Goal: Transaction & Acquisition: Purchase product/service

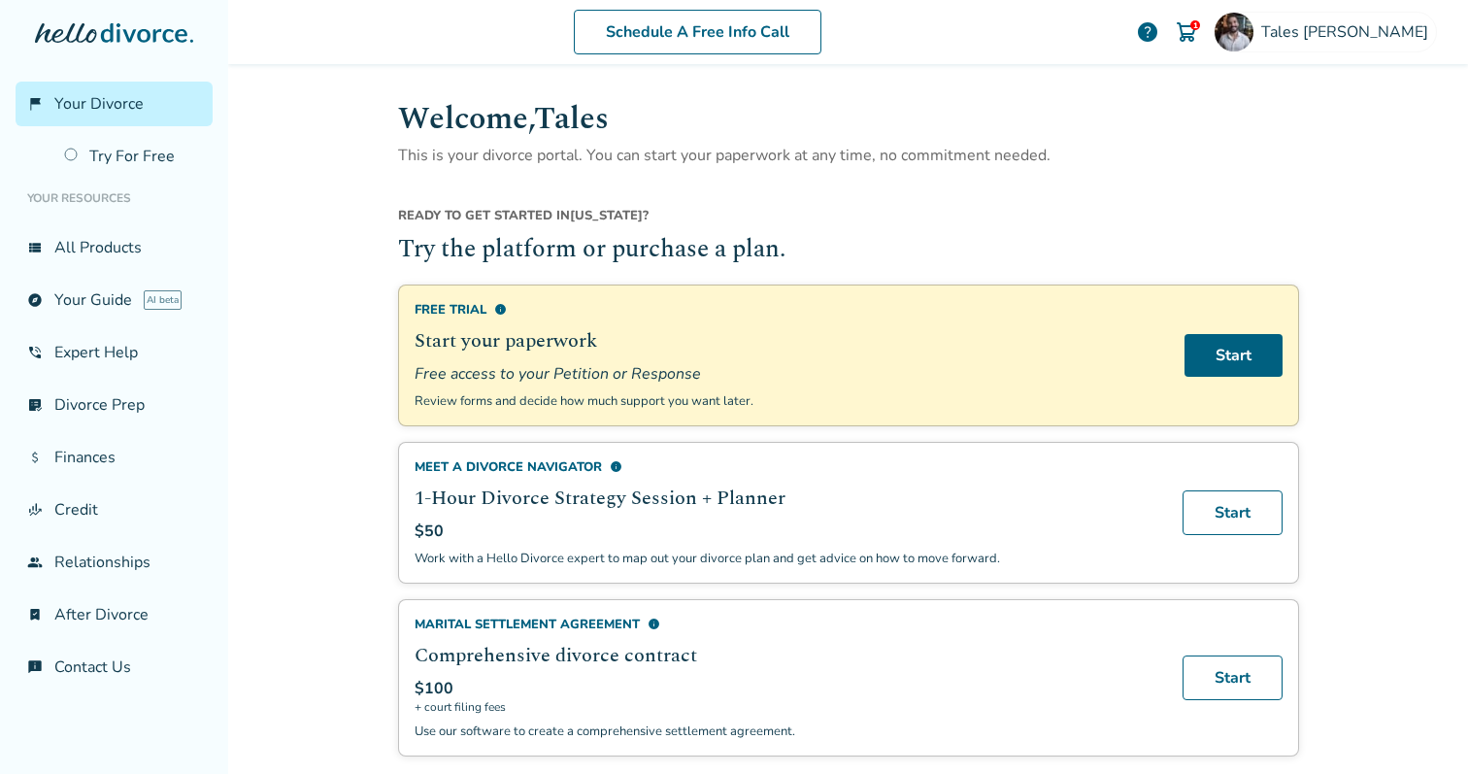
click at [313, 508] on div "Schedule A Free Info Call Tales Couto 1 help Schedule A Free Call Tales Couto t…" at bounding box center [848, 387] width 1240 height 774
click at [1198, 26] on img at bounding box center [1186, 31] width 23 height 23
click at [1200, 26] on div "1" at bounding box center [1195, 25] width 10 height 10
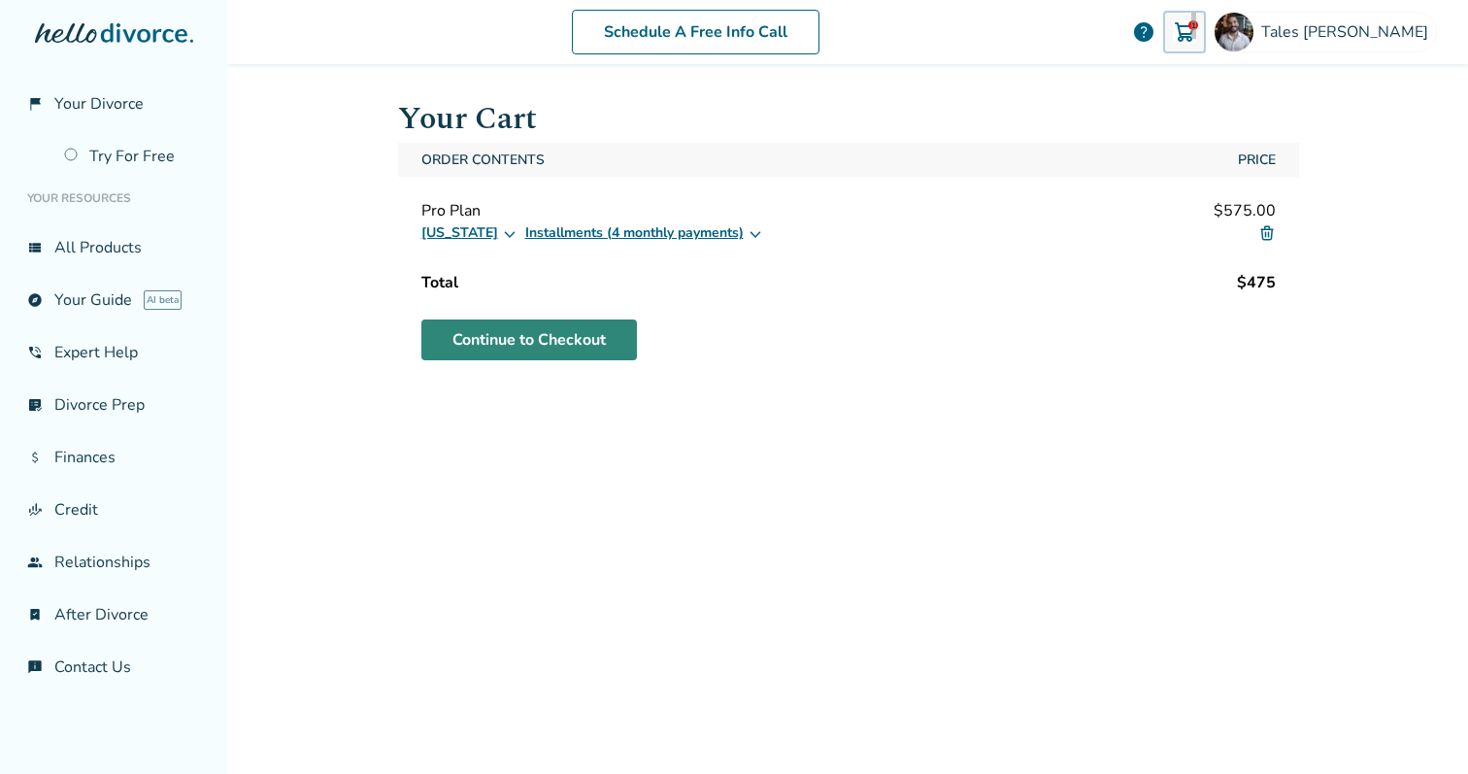
click at [534, 340] on link "Continue to Checkout" at bounding box center [529, 339] width 216 height 41
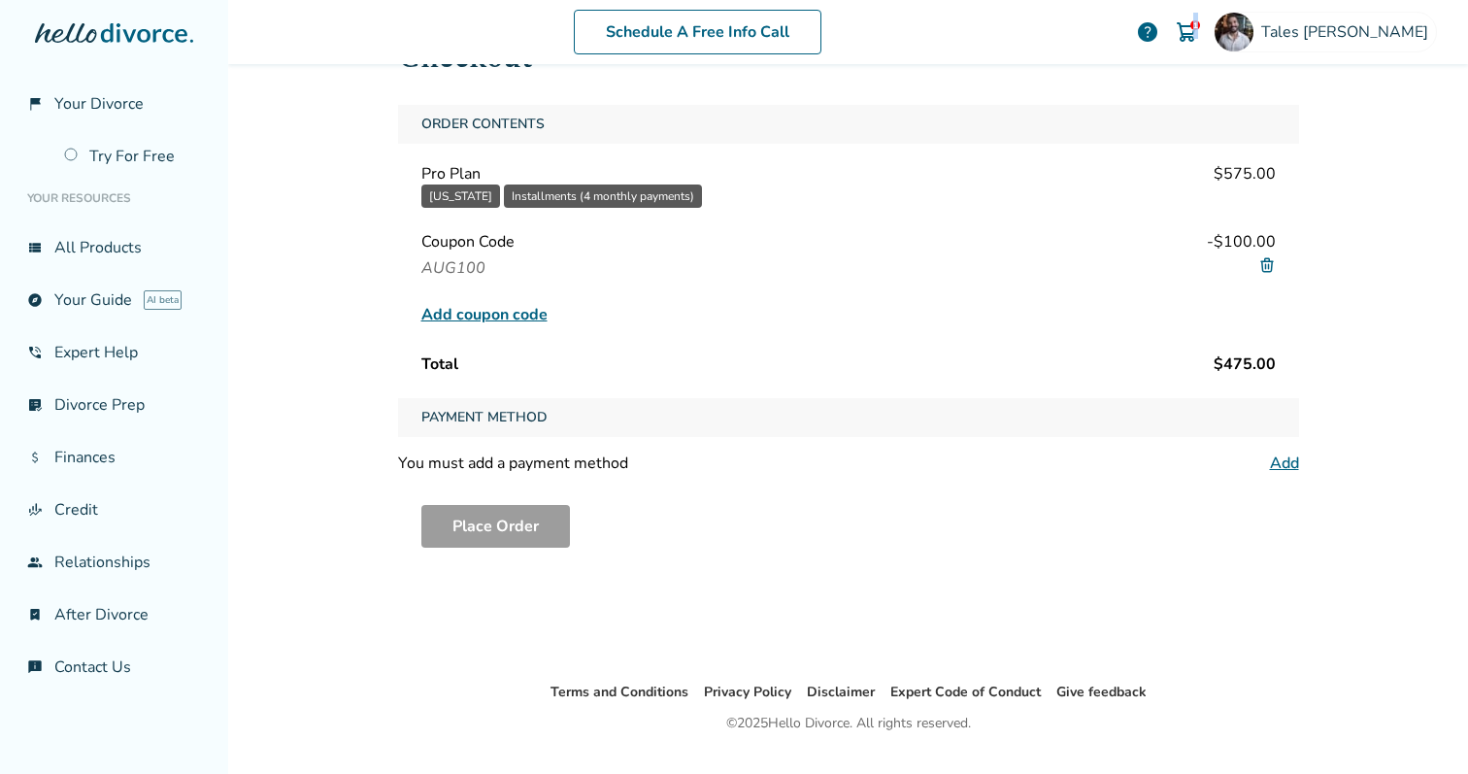
scroll to position [92, 0]
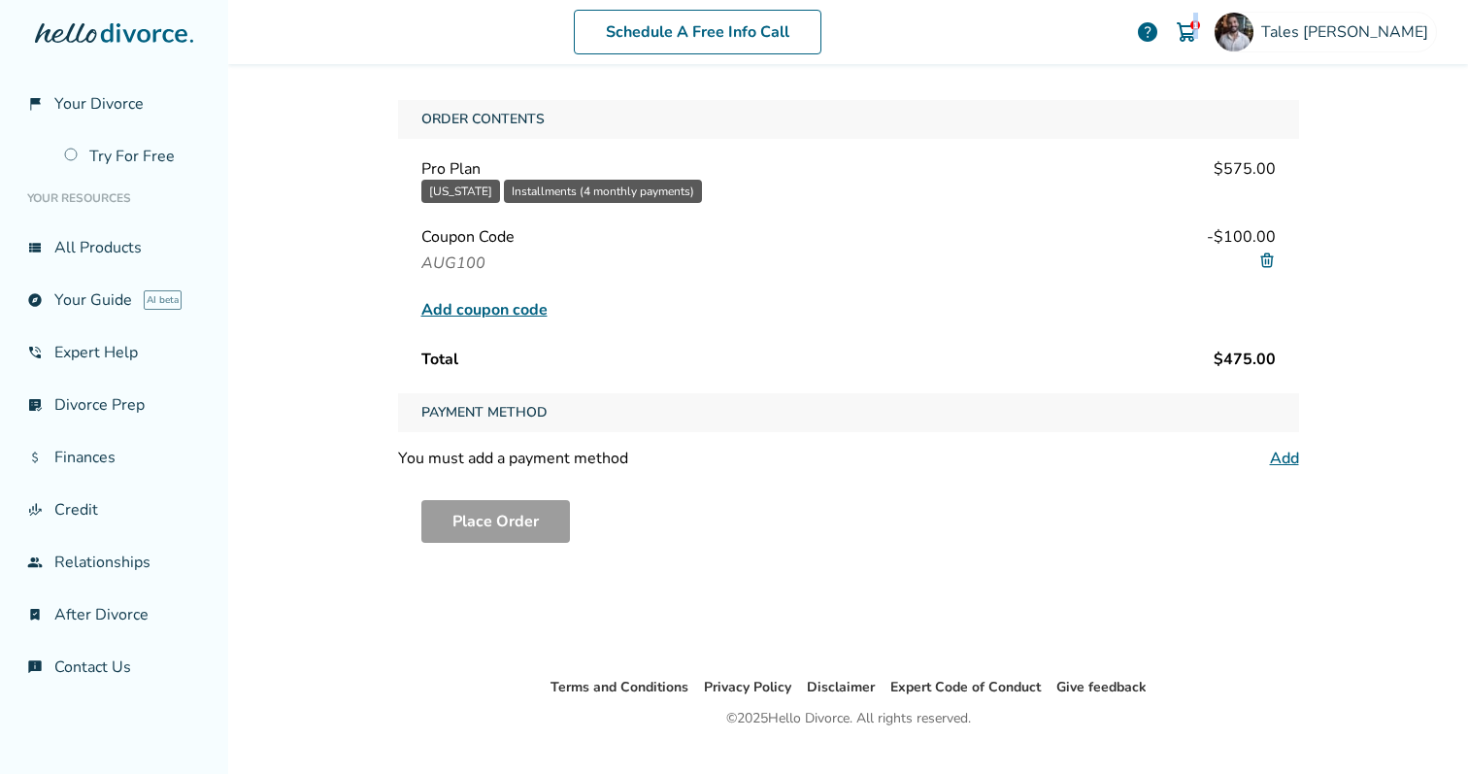
click at [1270, 457] on link "Add" at bounding box center [1284, 458] width 29 height 21
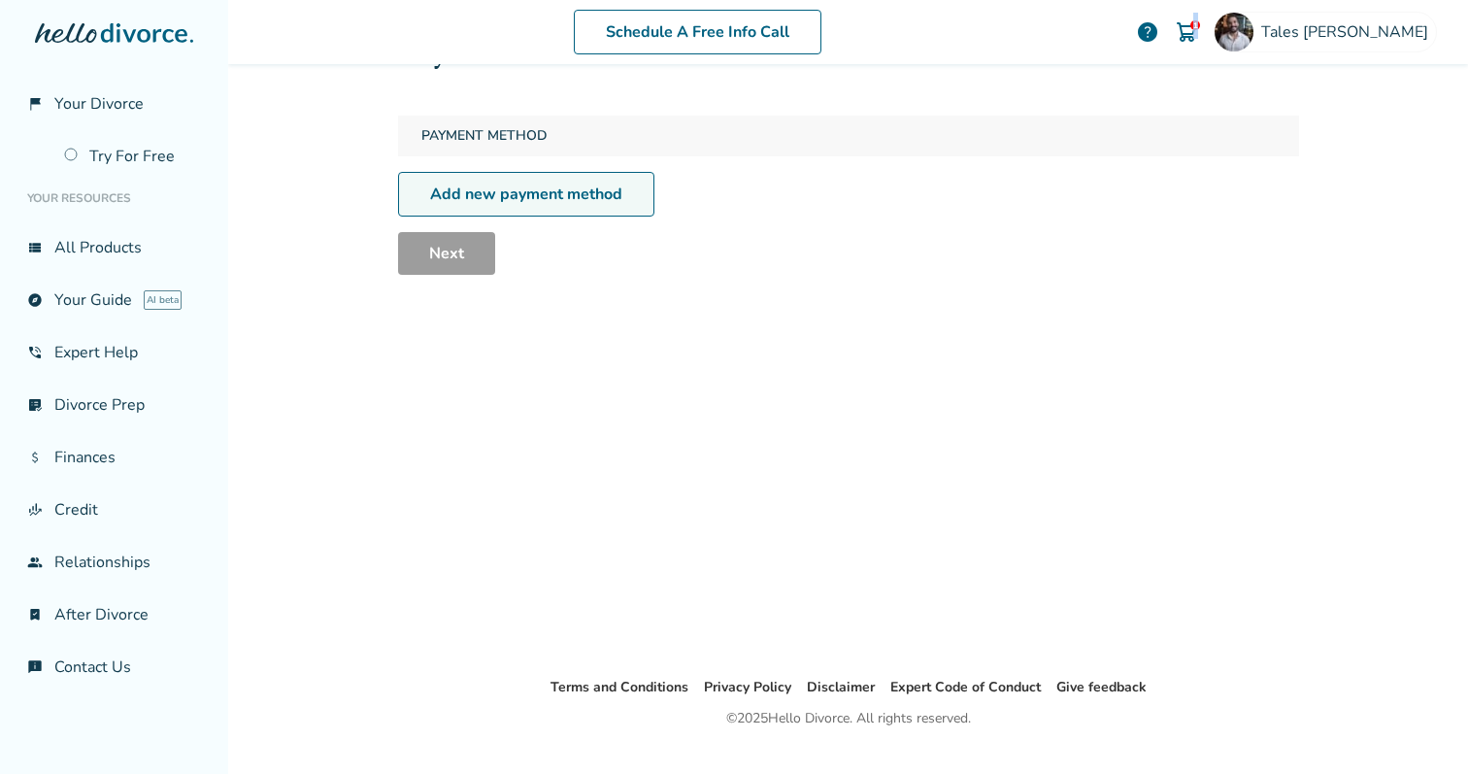
click at [534, 194] on link "Add new payment method" at bounding box center [526, 194] width 256 height 45
select select "**"
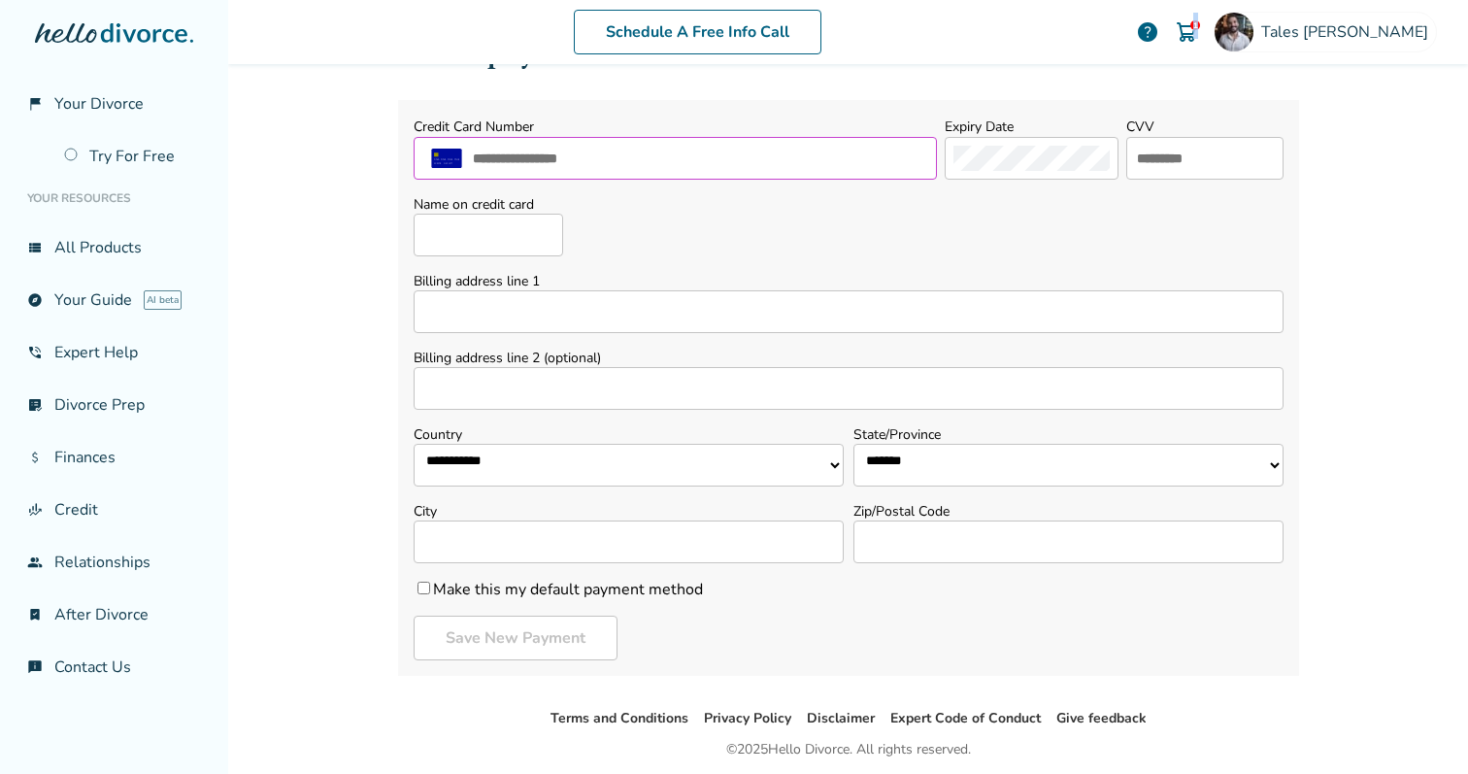
click at [571, 155] on input "text" at bounding box center [700, 158] width 458 height 25
type input "**********"
click at [1139, 156] on input "text" at bounding box center [1205, 158] width 140 height 25
type input "****"
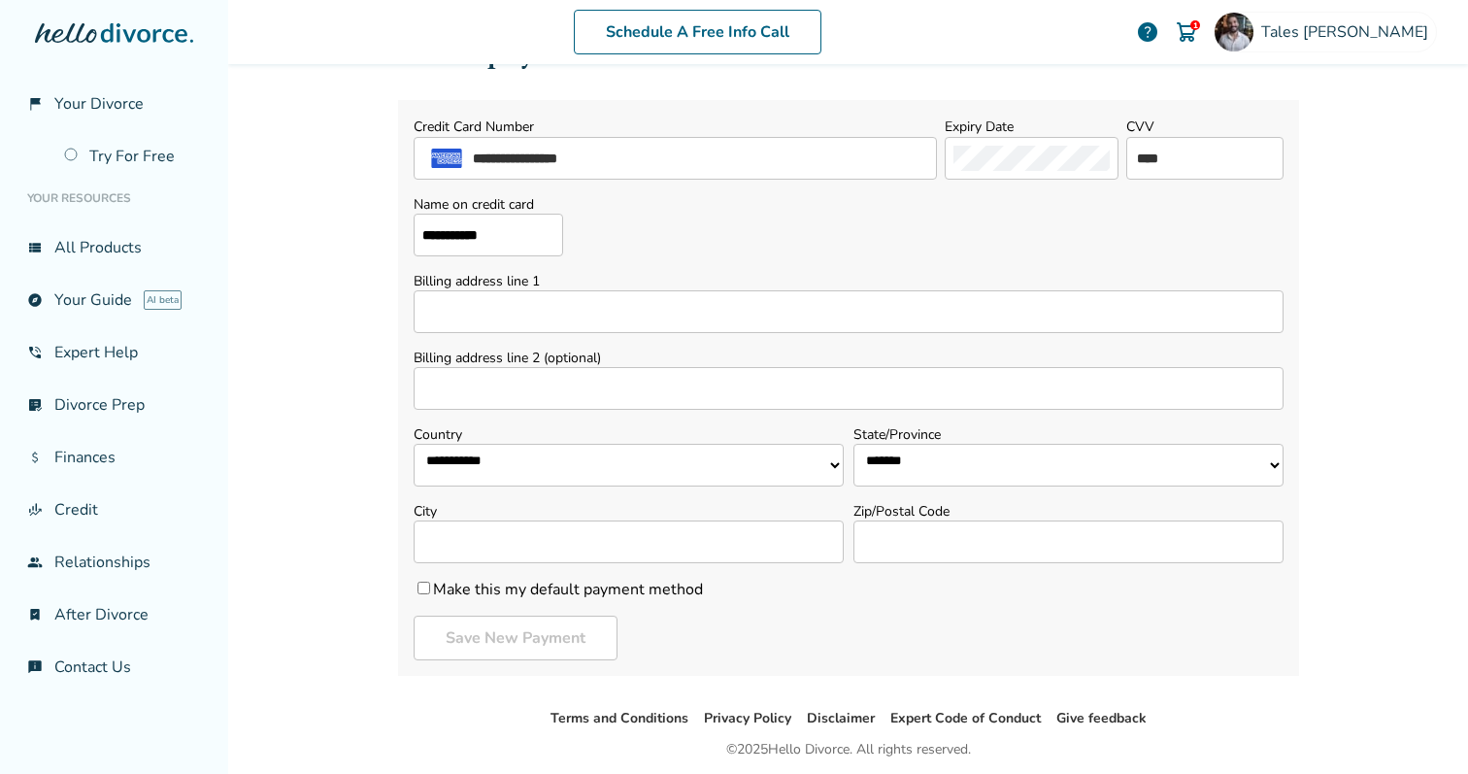
click at [588, 311] on input "Billing address line 1" at bounding box center [849, 311] width 870 height 43
type input "**********"
type input "********"
select select "**"
type input "******"
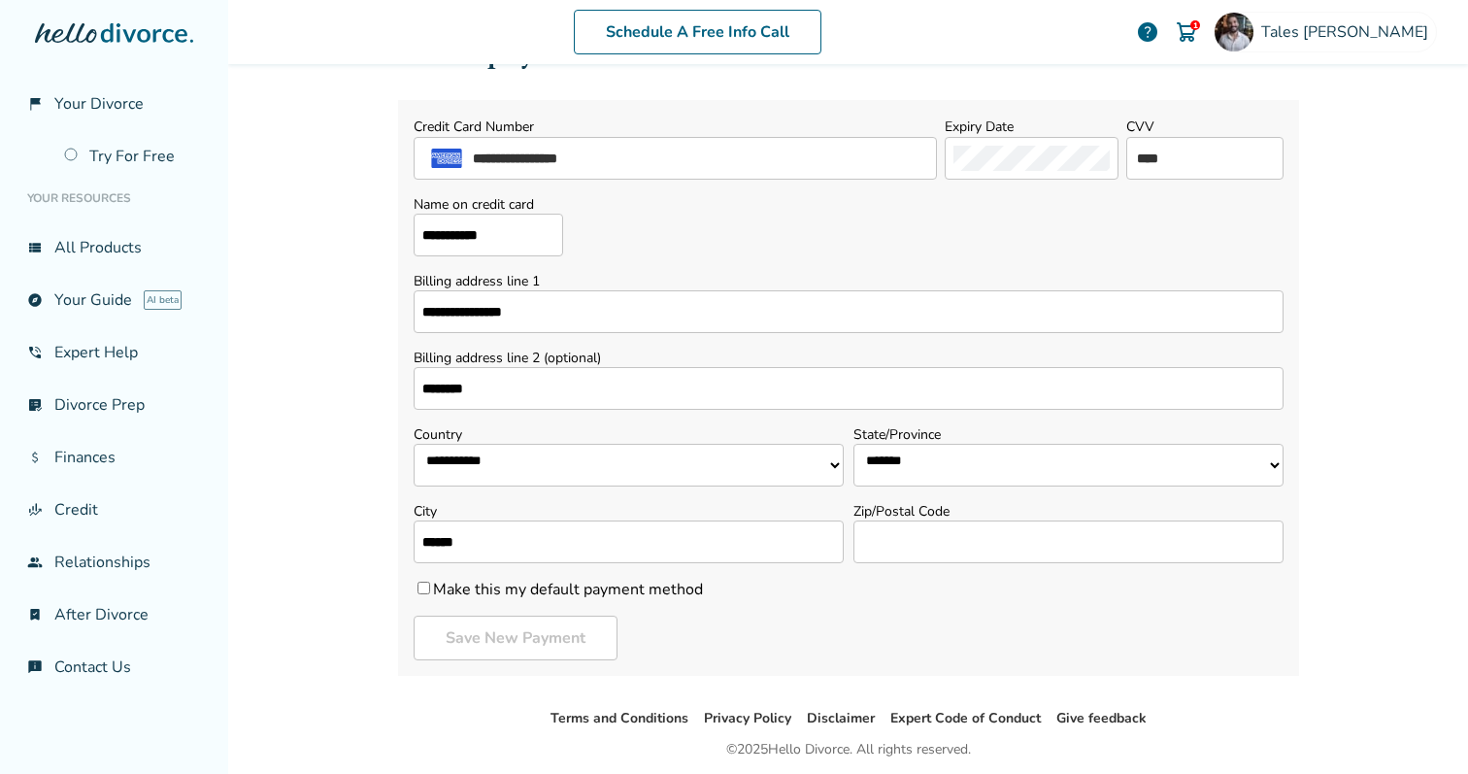
type input "*****"
click at [462, 635] on button "Save New Payment" at bounding box center [516, 638] width 204 height 45
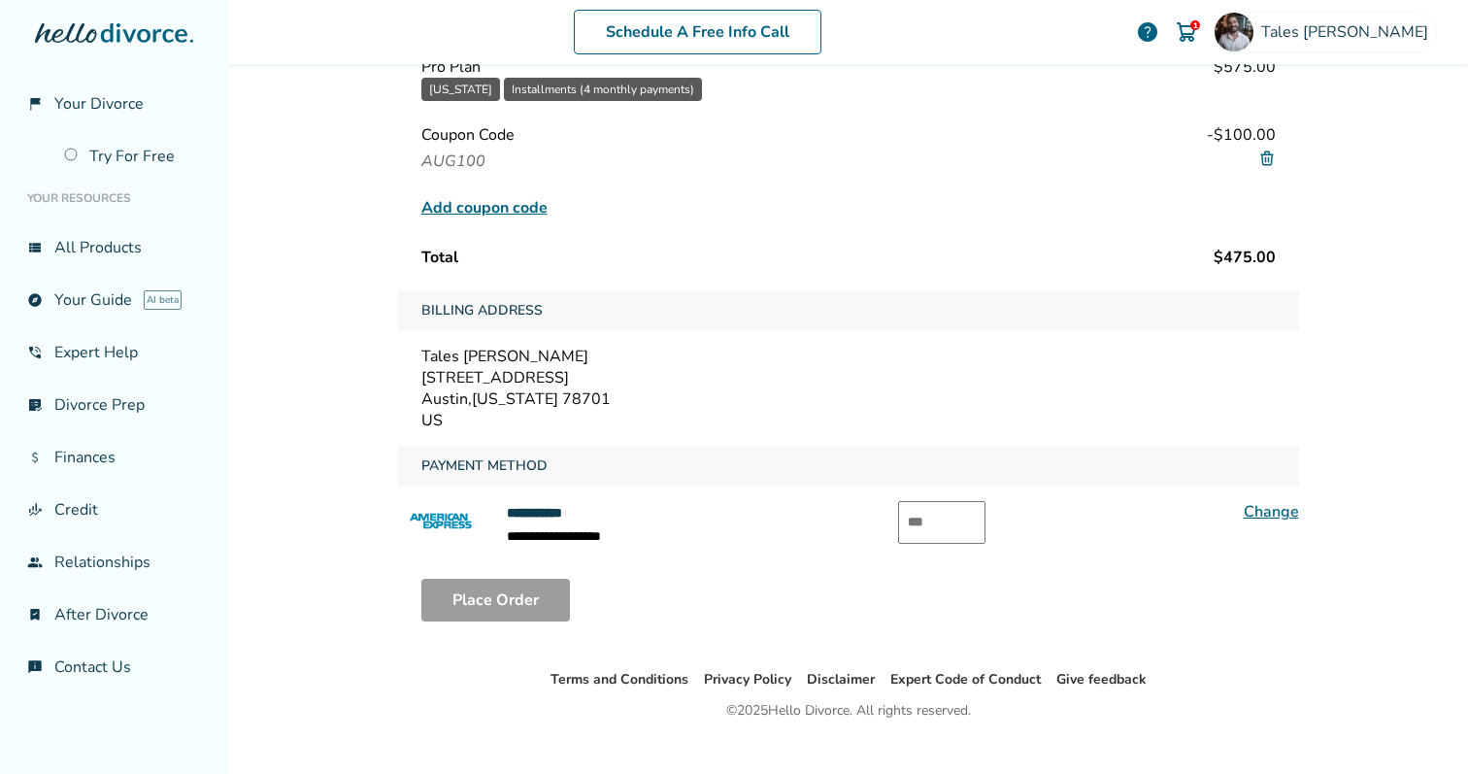
scroll to position [220, 0]
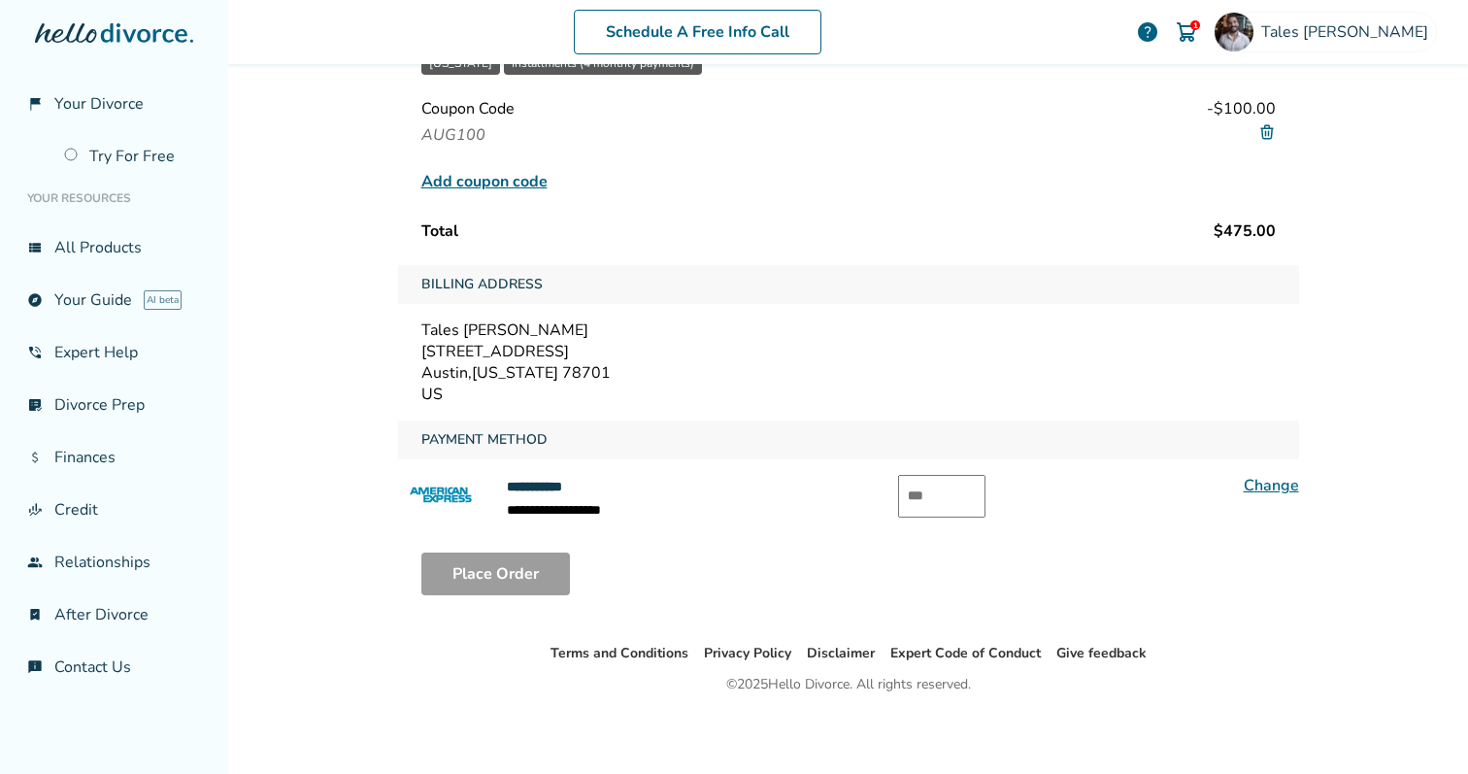
click at [915, 504] on input "text" at bounding box center [941, 496] width 87 height 43
type input "****"
click at [710, 544] on div "Place Order" at bounding box center [848, 574] width 901 height 74
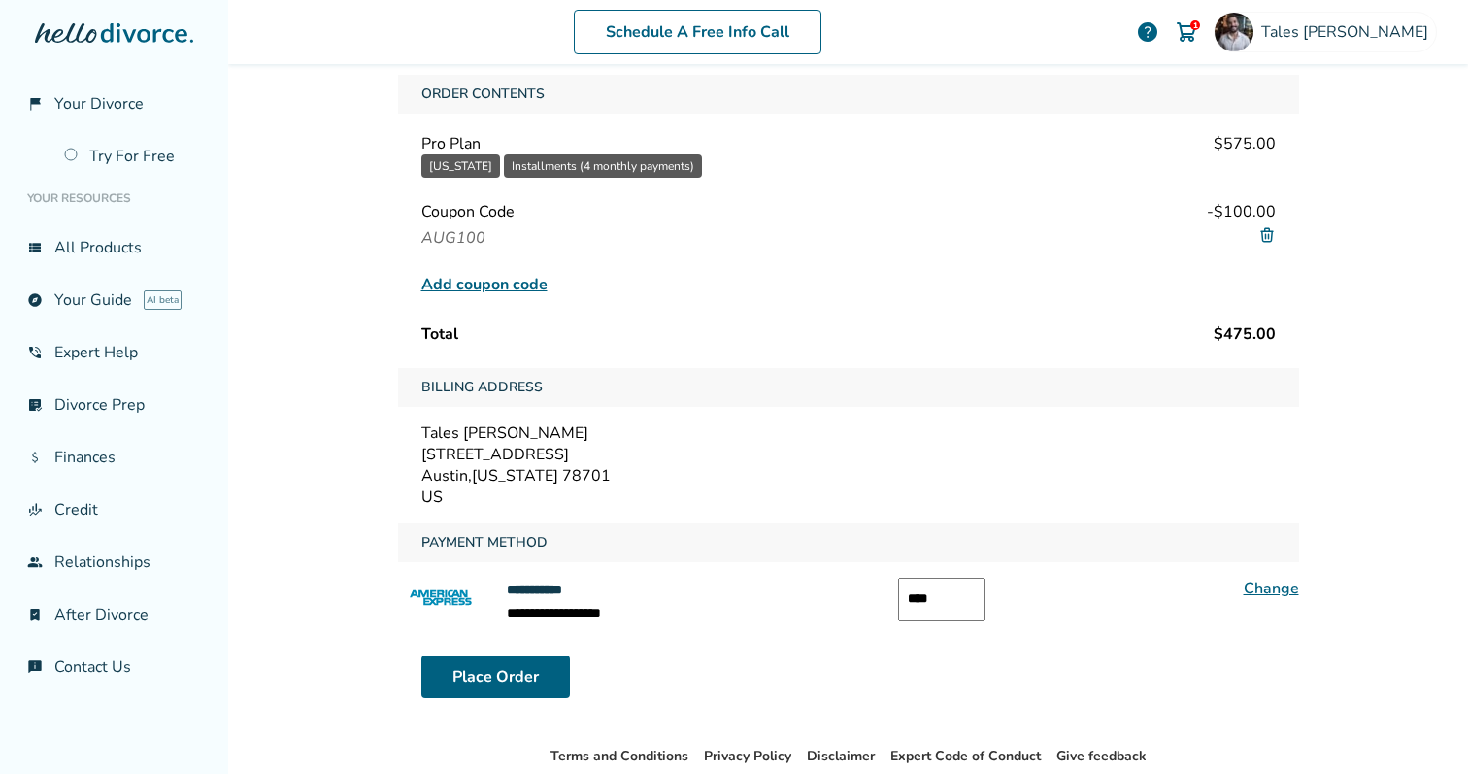
scroll to position [118, 0]
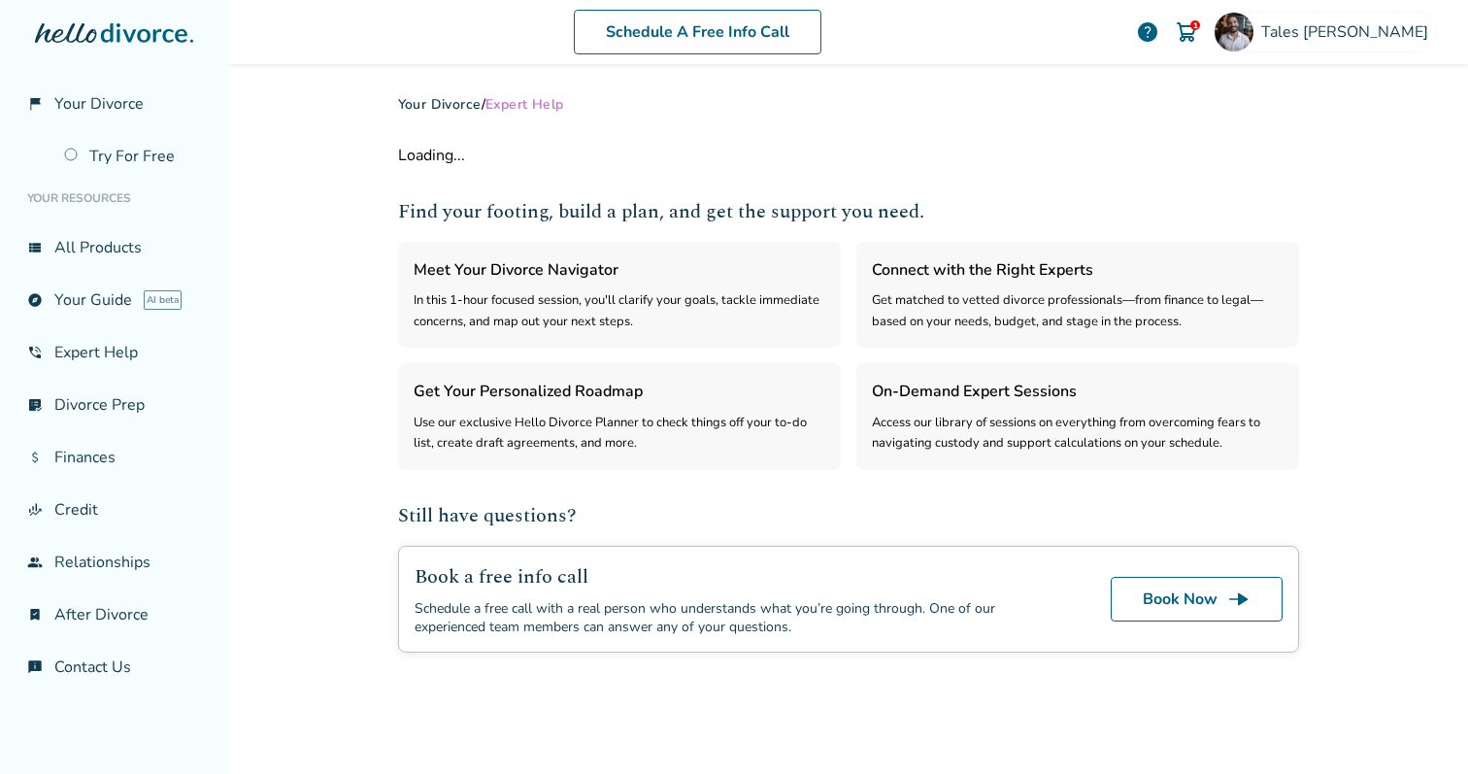
select select "***"
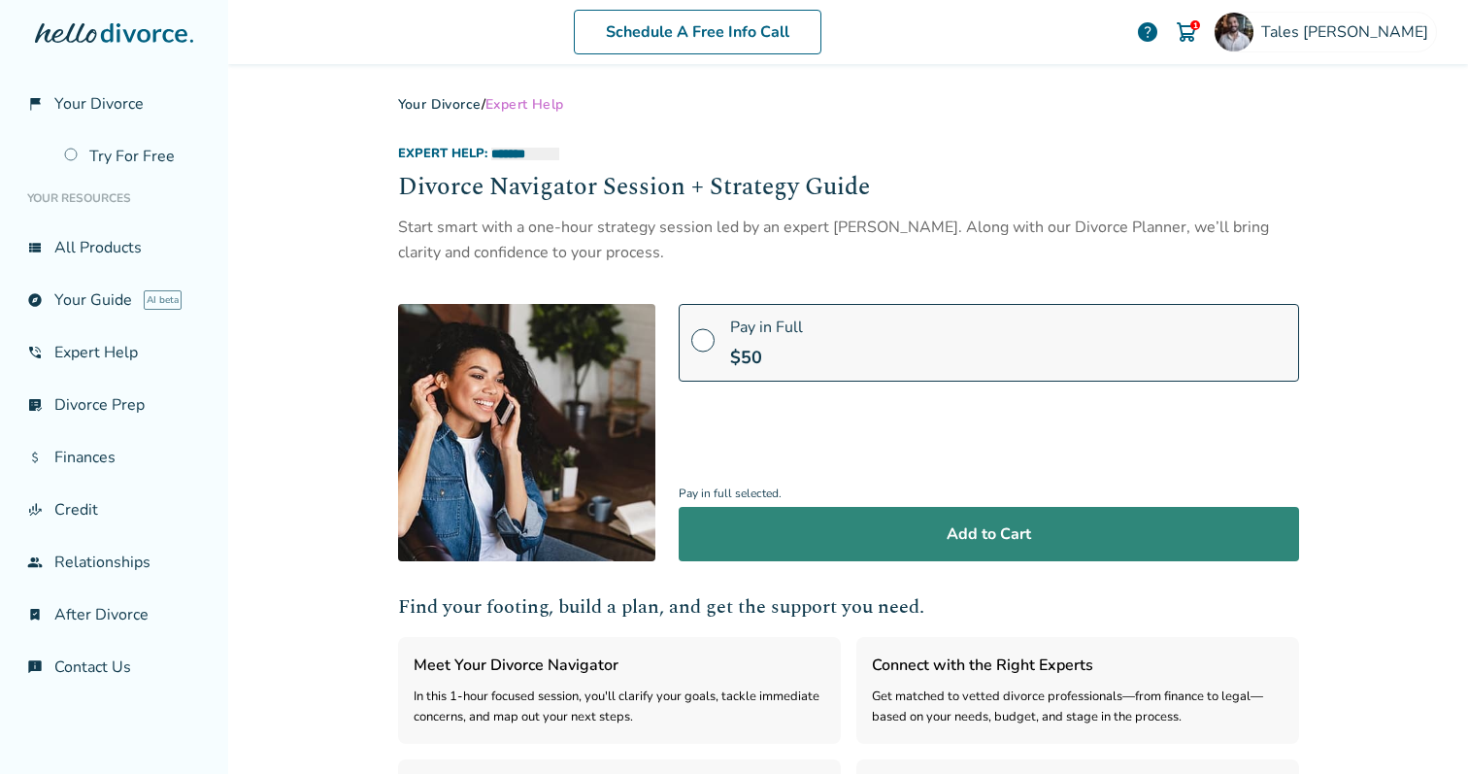
click at [962, 534] on button "Add to Cart" at bounding box center [989, 534] width 620 height 54
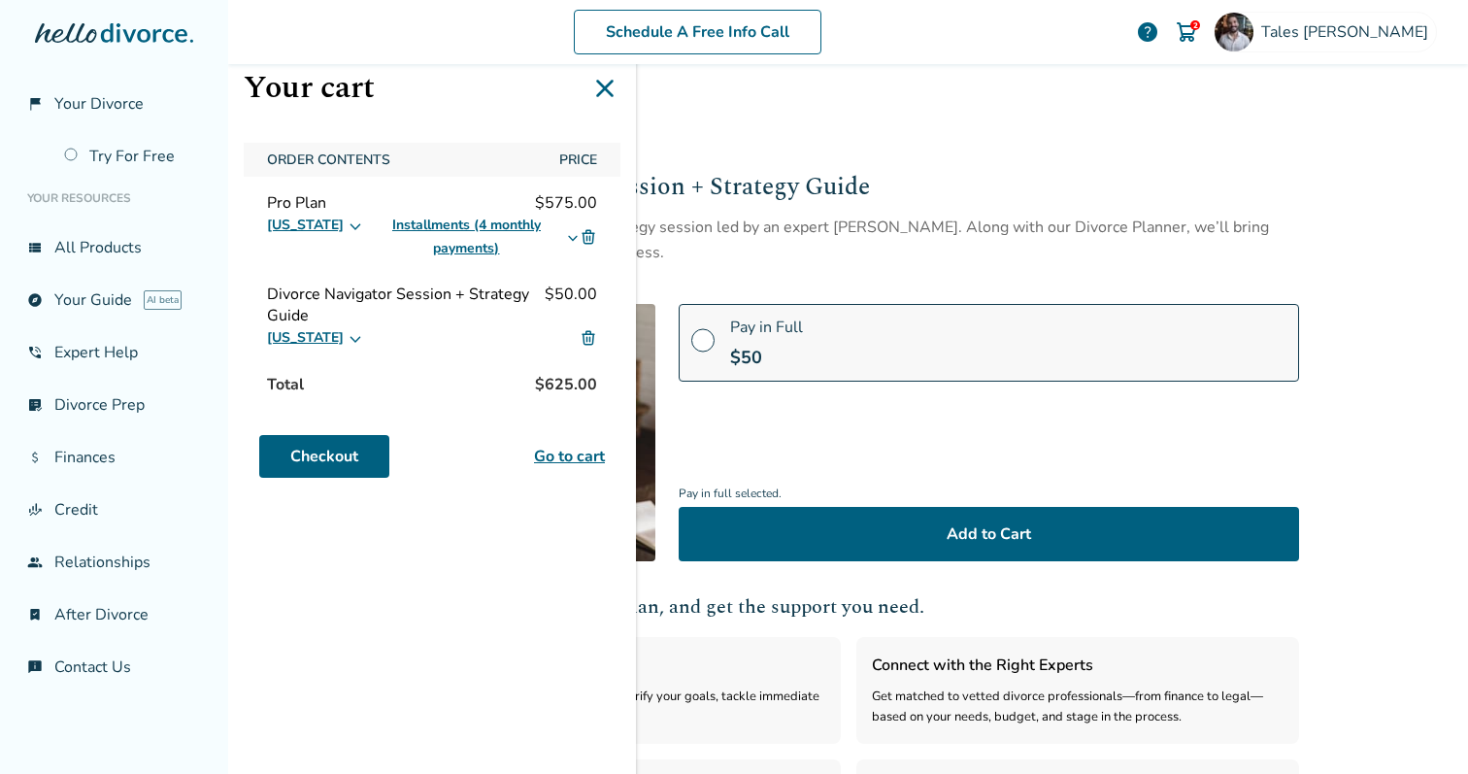
click at [588, 228] on img at bounding box center [588, 236] width 17 height 17
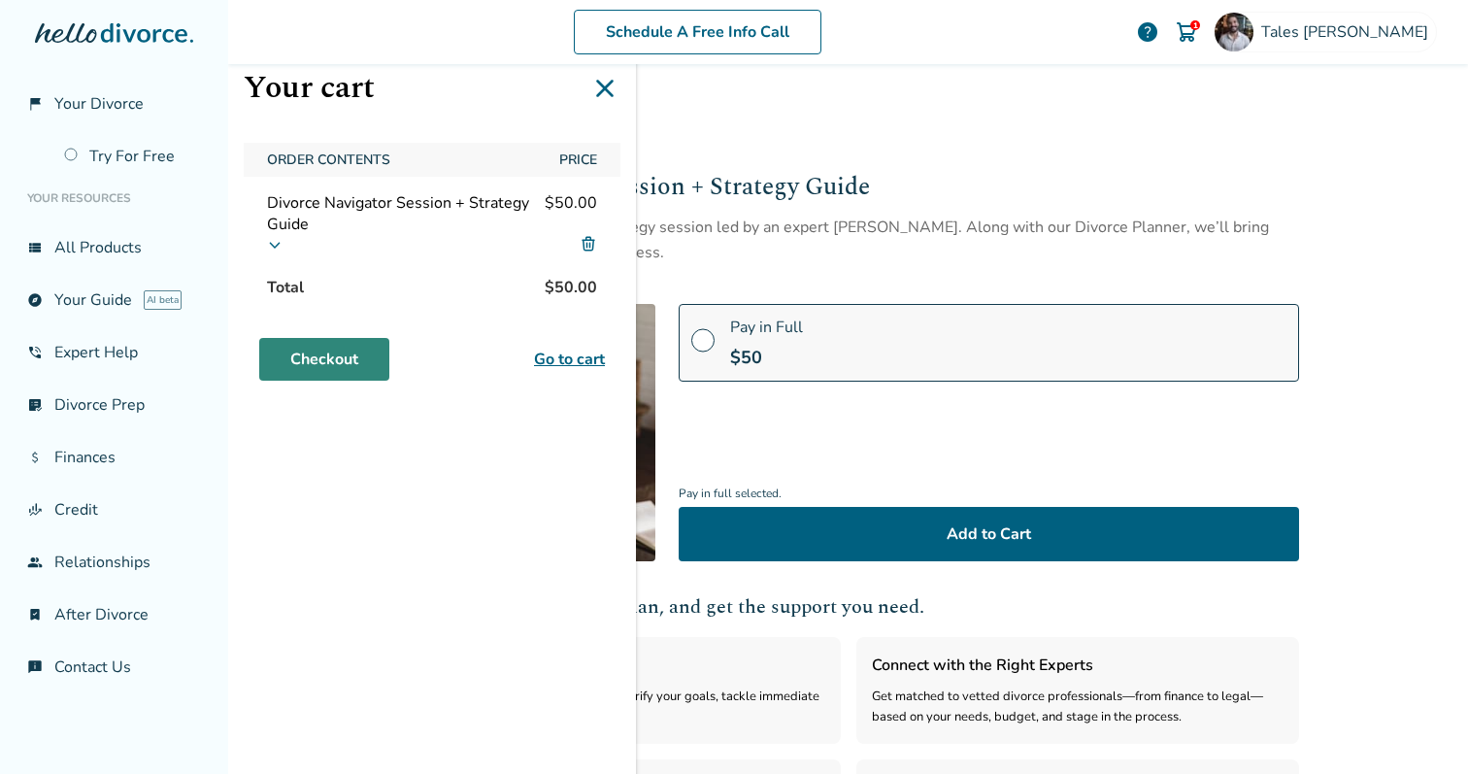
click at [338, 364] on link "Checkout" at bounding box center [324, 359] width 130 height 43
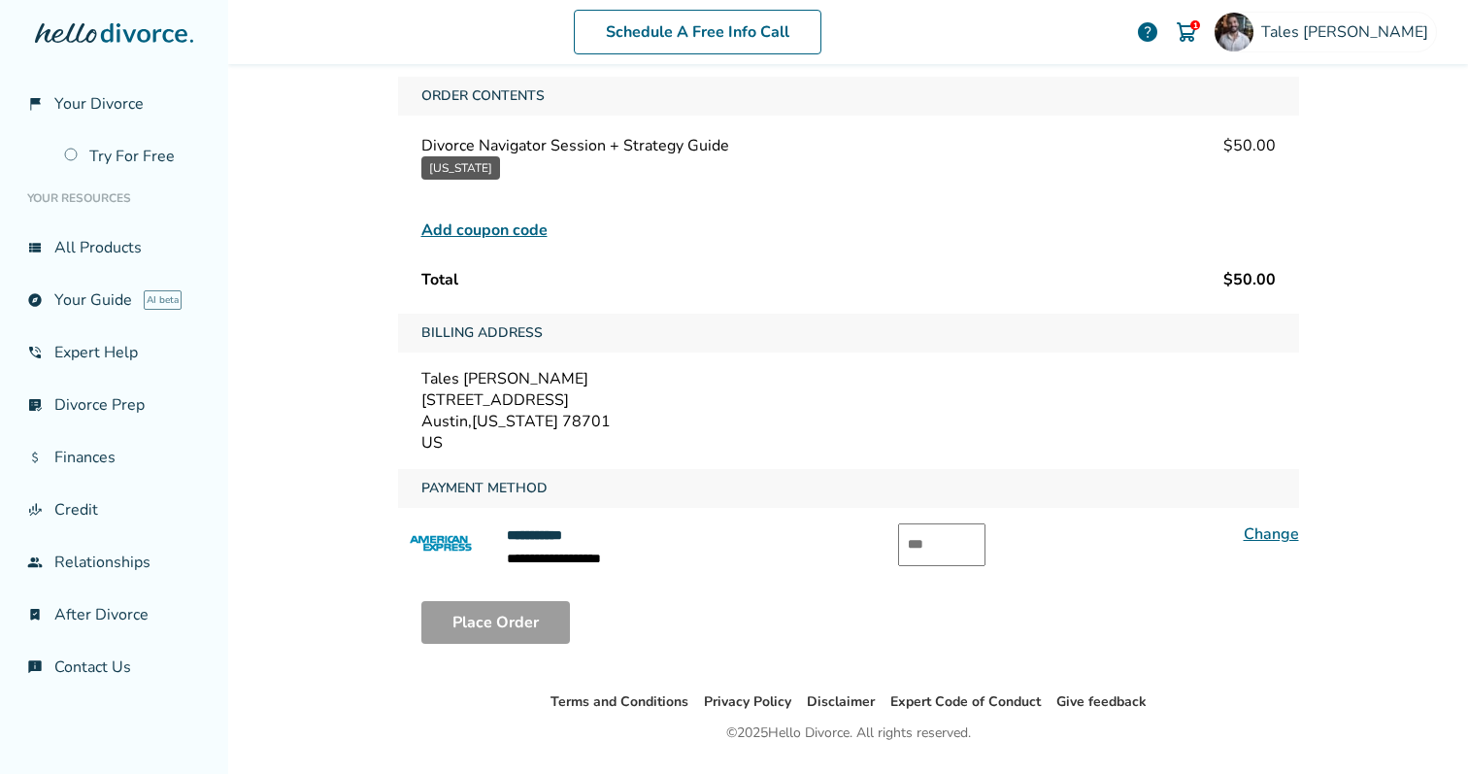
scroll to position [165, 0]
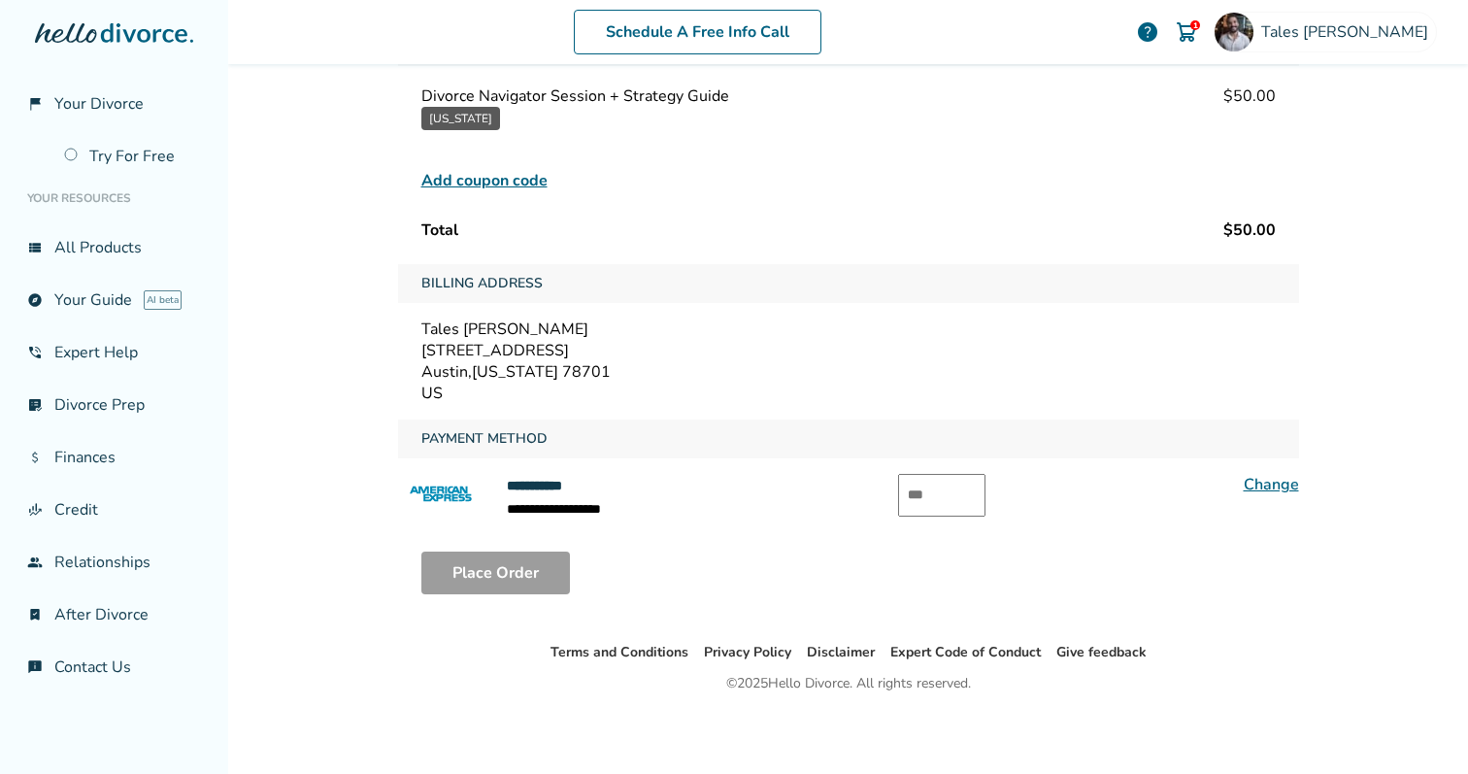
click at [942, 505] on input "text" at bounding box center [941, 495] width 87 height 43
type input "****"
click at [495, 557] on button "Place Order" at bounding box center [495, 572] width 149 height 43
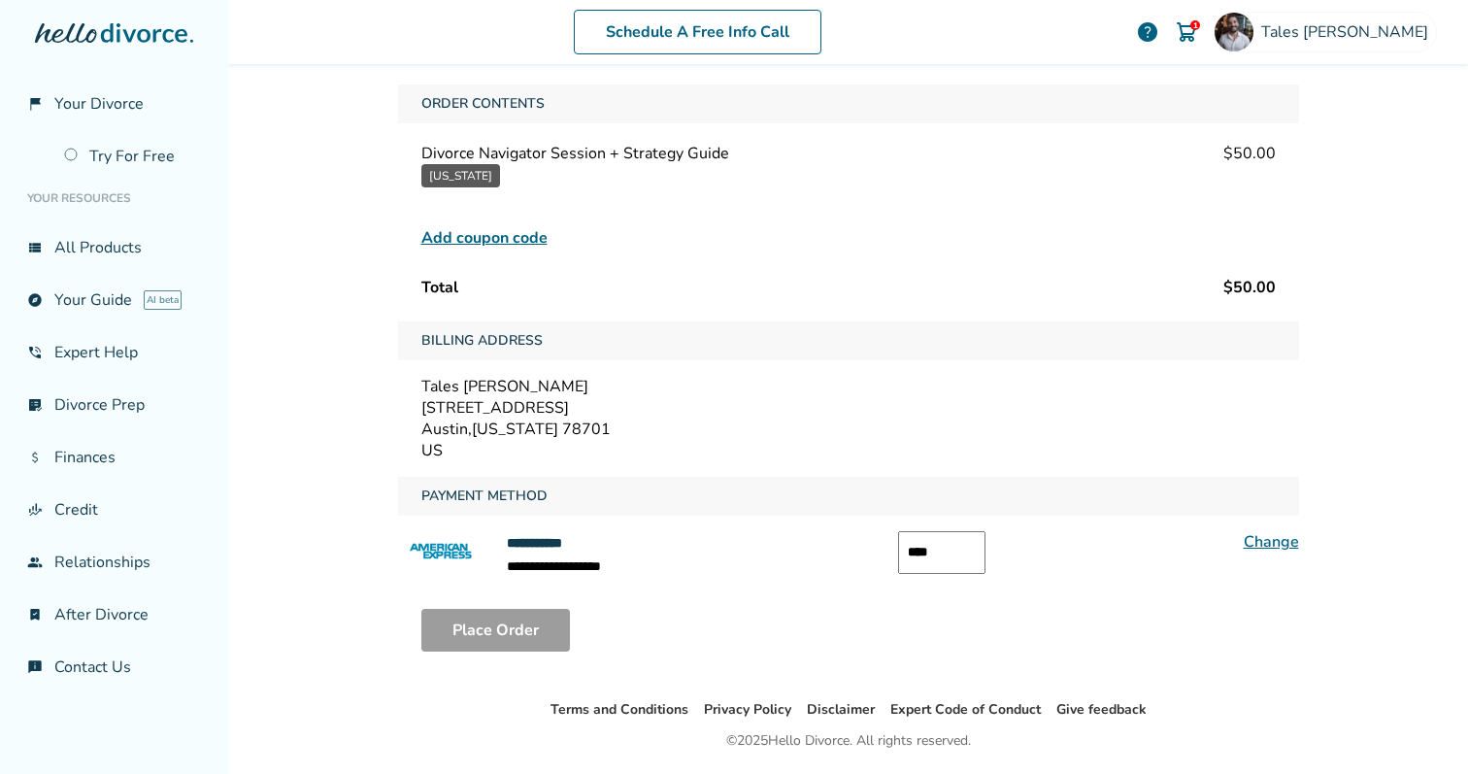
scroll to position [0, 0]
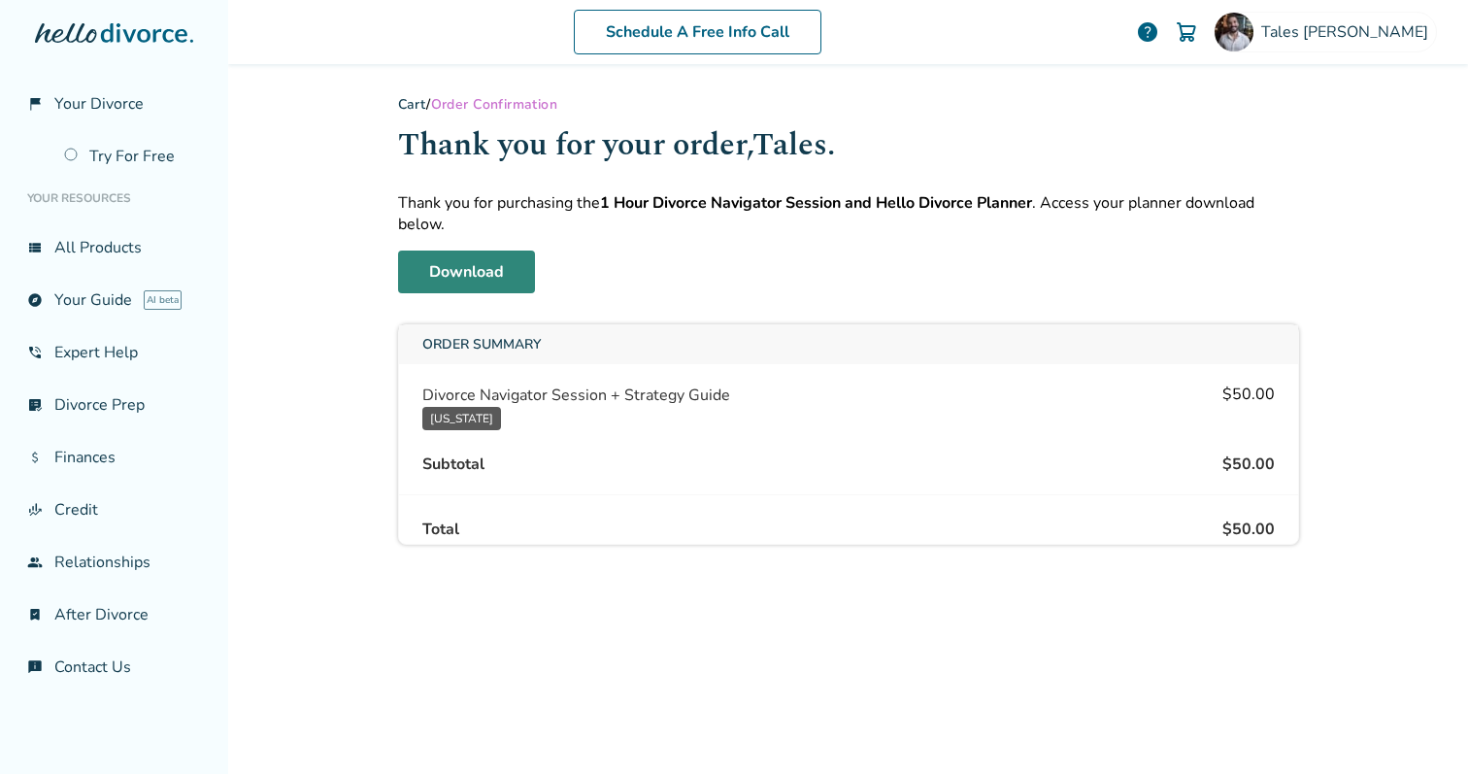
click at [450, 272] on link "Download" at bounding box center [466, 271] width 137 height 43
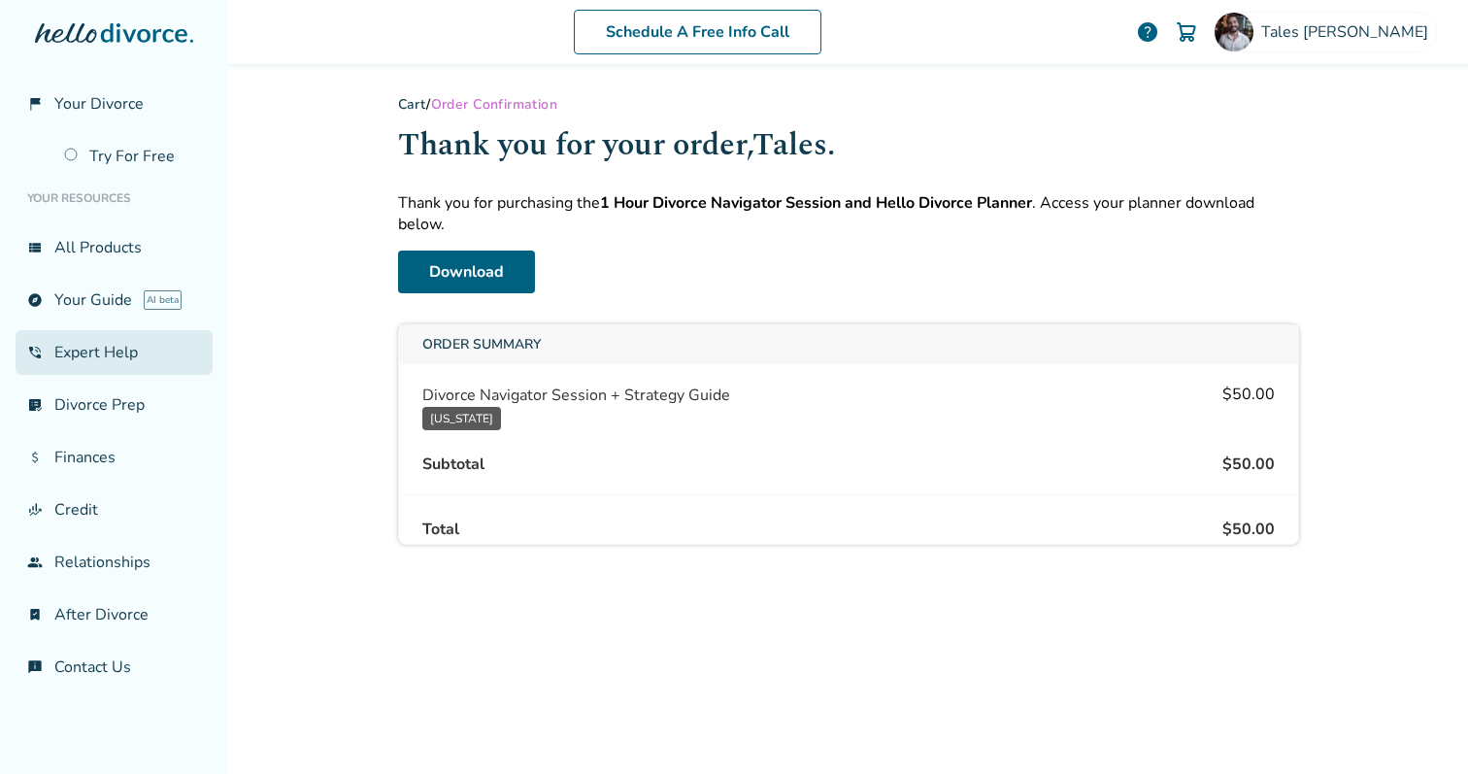
click at [135, 350] on link "phone_in_talk Expert Help" at bounding box center [114, 352] width 197 height 45
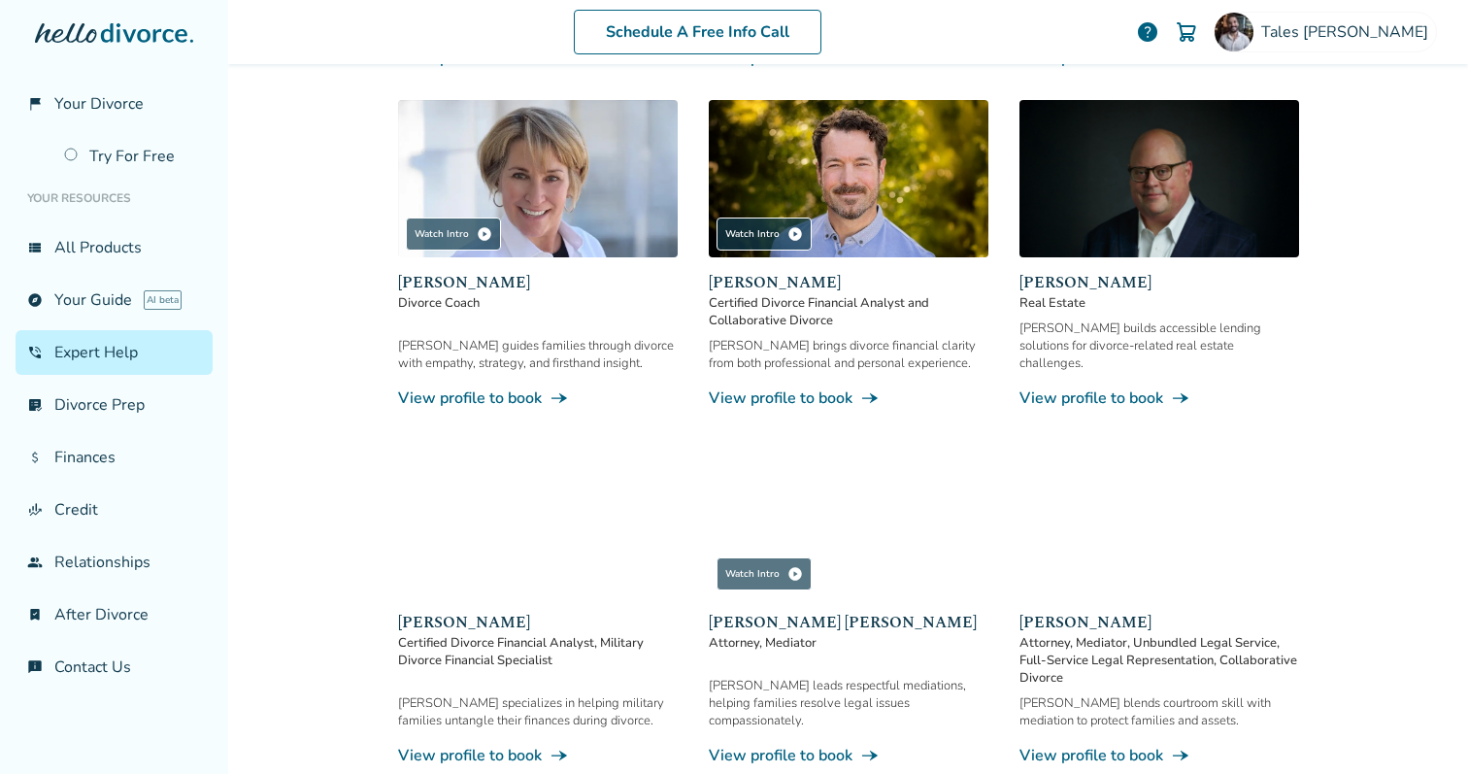
scroll to position [622, 0]
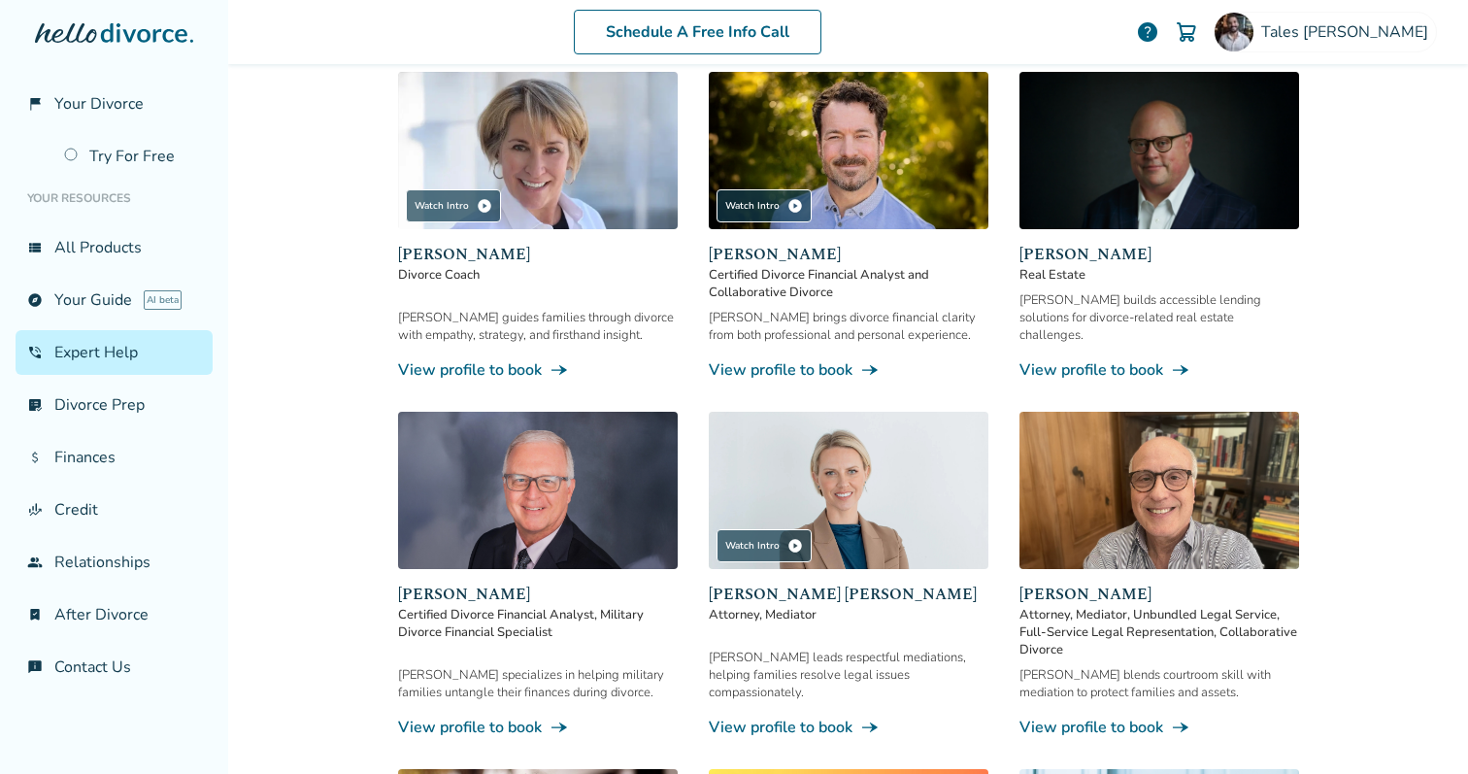
click at [980, 32] on div "Schedule A Free Info Call" at bounding box center [697, 32] width 877 height 45
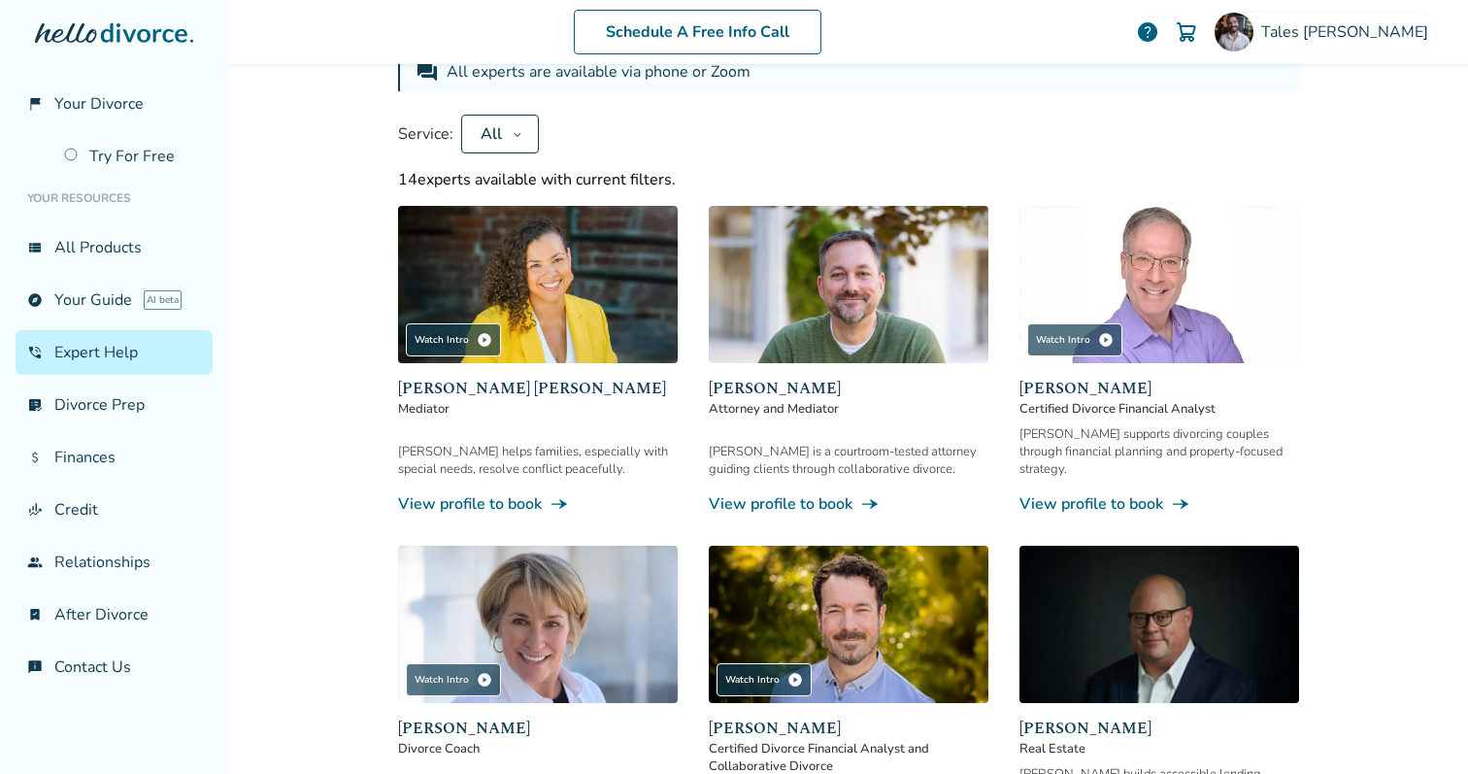
scroll to position [147, 0]
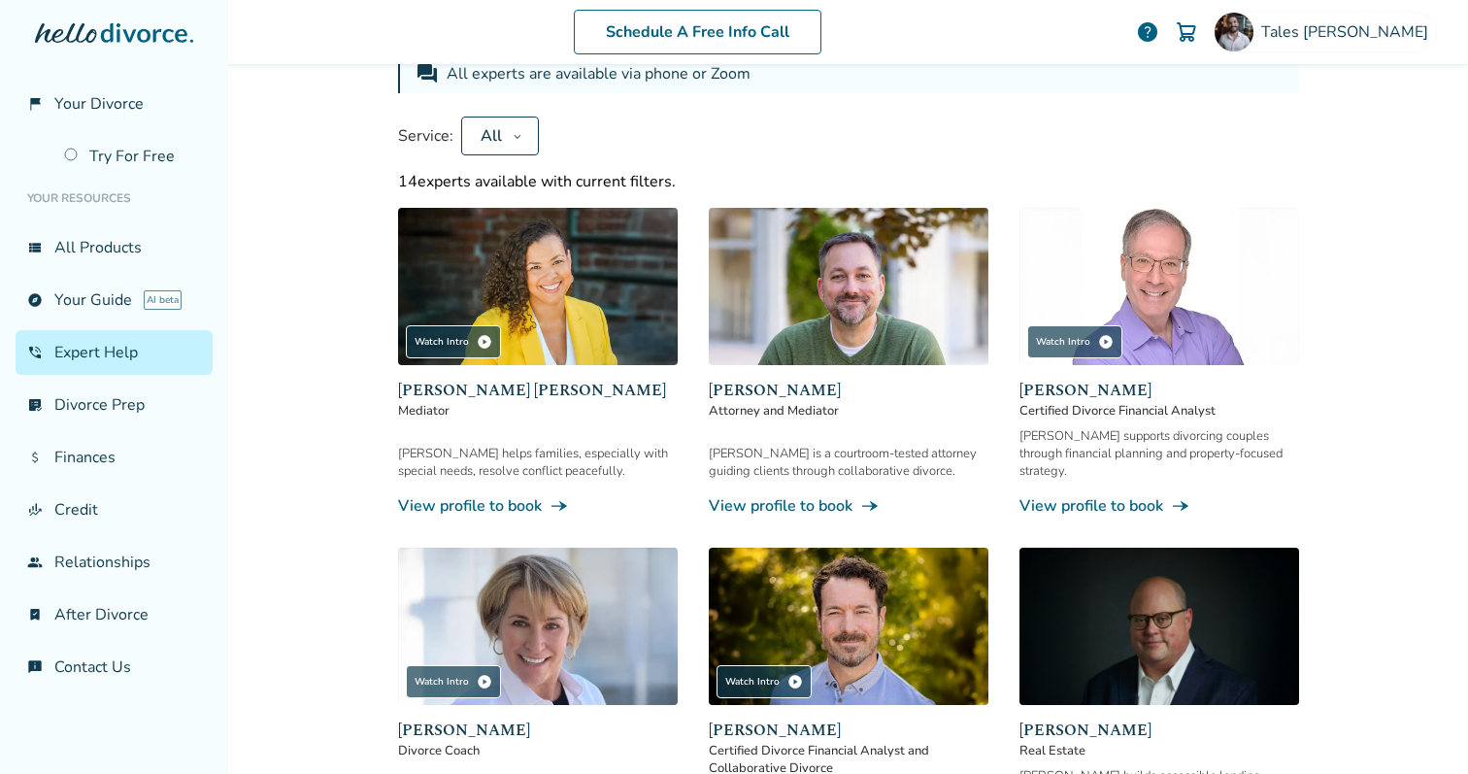
click at [311, 250] on div "Schedule A Free Info Call Tales [PERSON_NAME] help Schedule A Free Call Tales […" at bounding box center [848, 387] width 1240 height 774
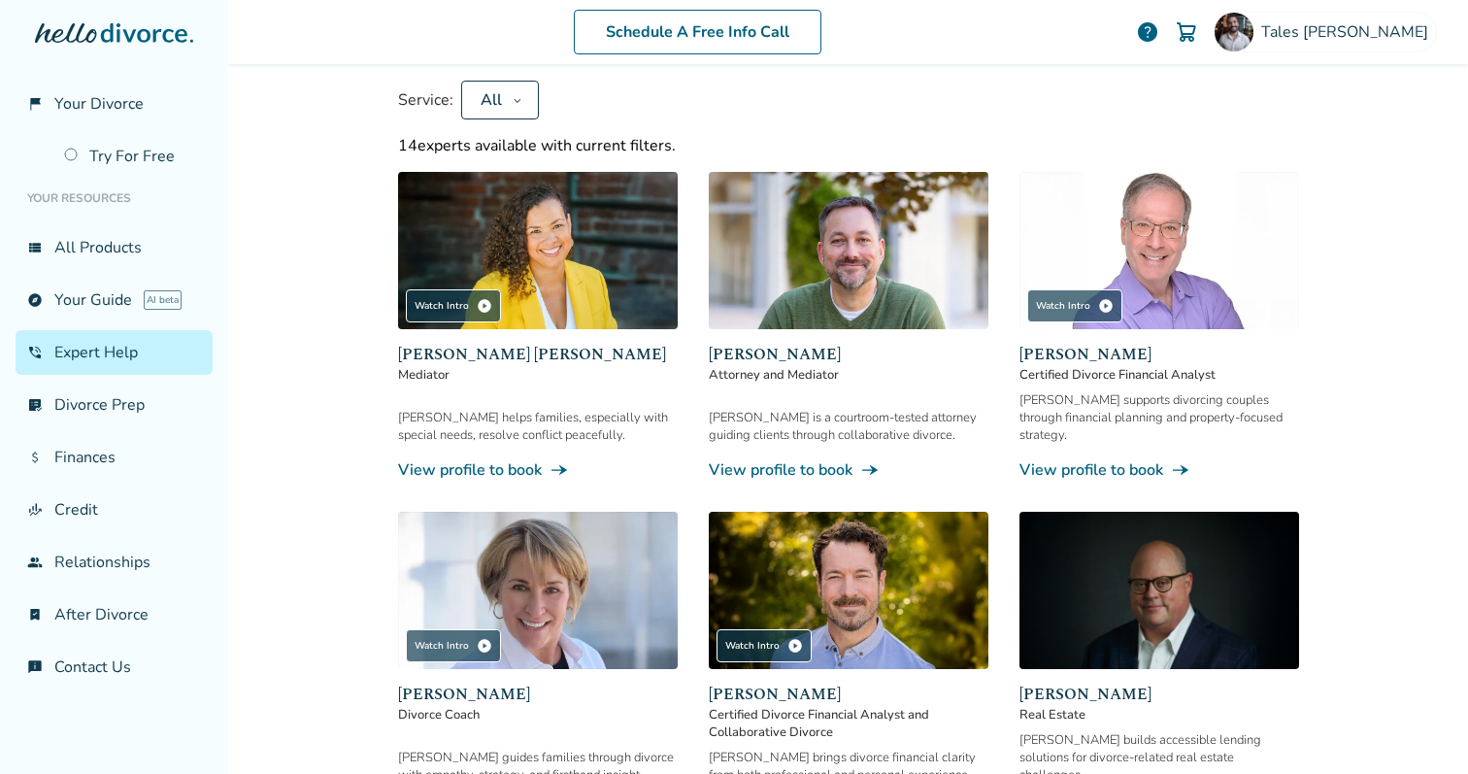
scroll to position [171, 0]
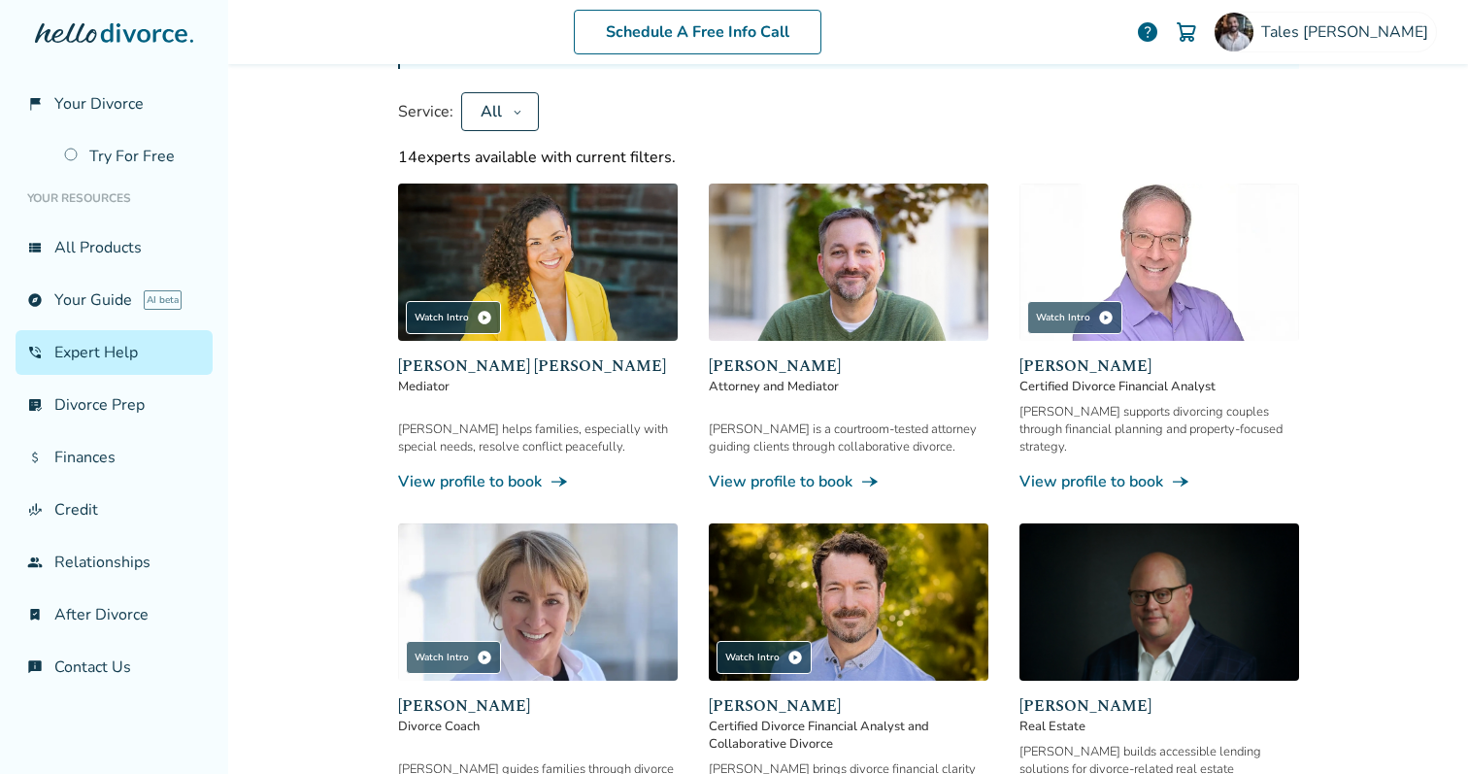
click at [291, 544] on div "Schedule A Free Info Call Tales [PERSON_NAME] help Schedule A Free Call Tales […" at bounding box center [848, 387] width 1240 height 774
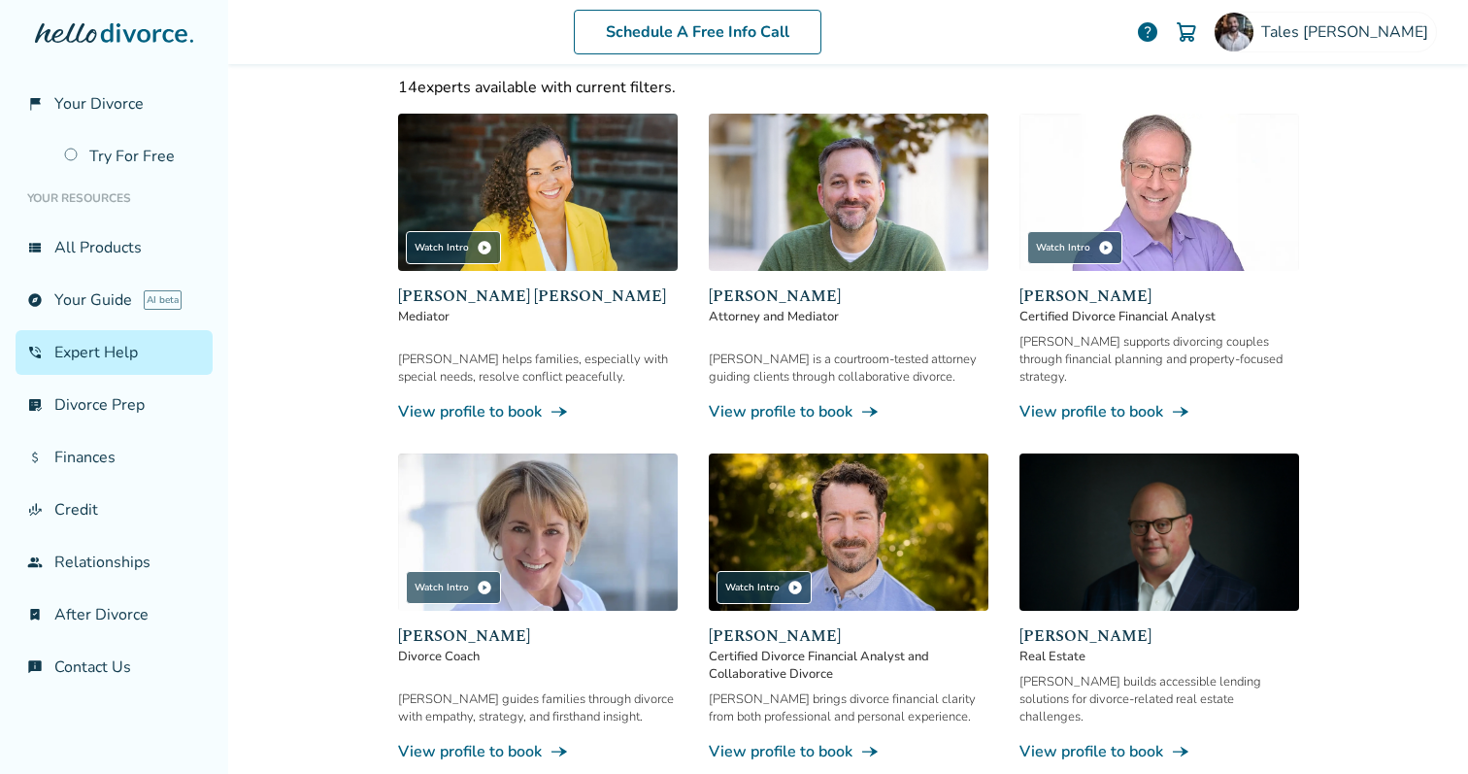
scroll to position [243, 0]
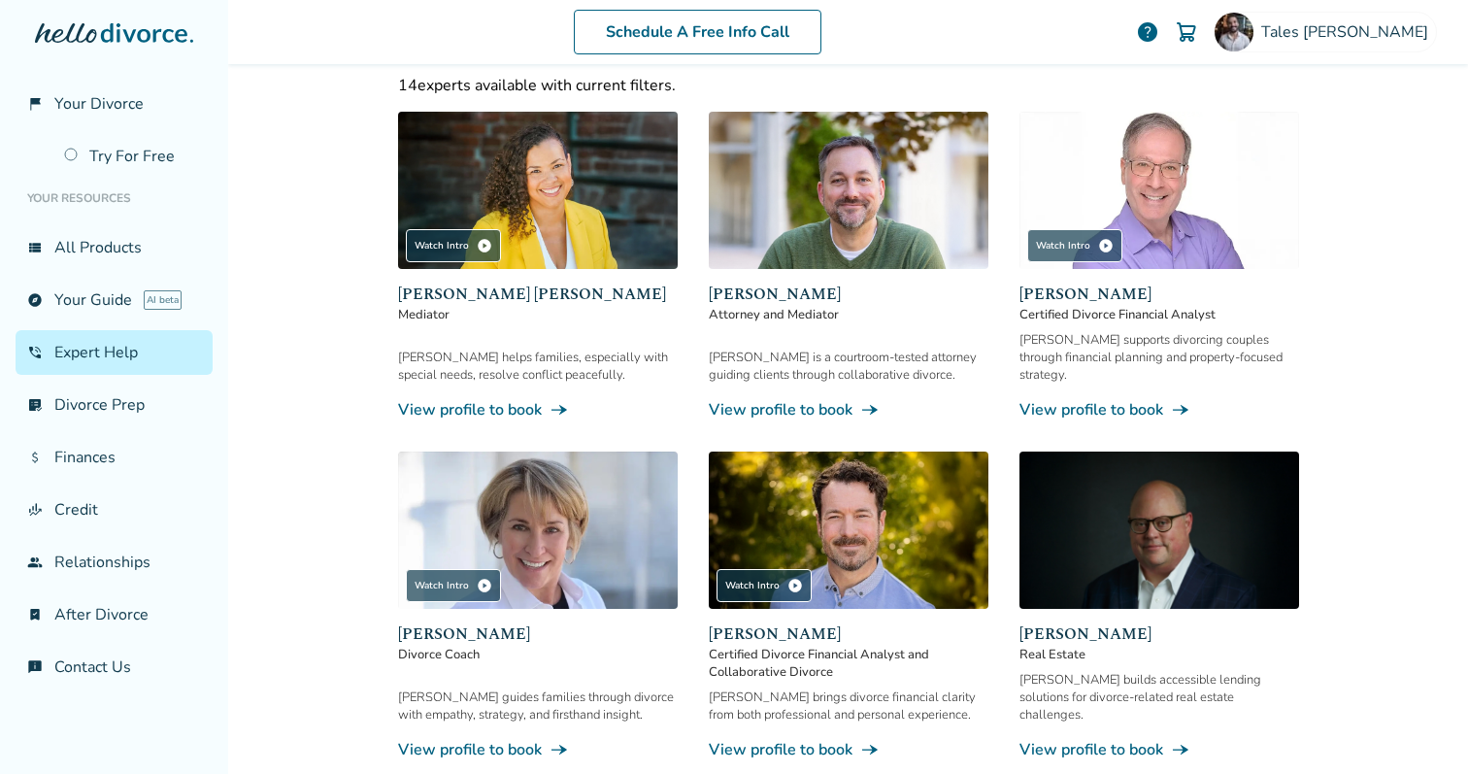
click at [503, 188] on img at bounding box center [538, 190] width 280 height 157
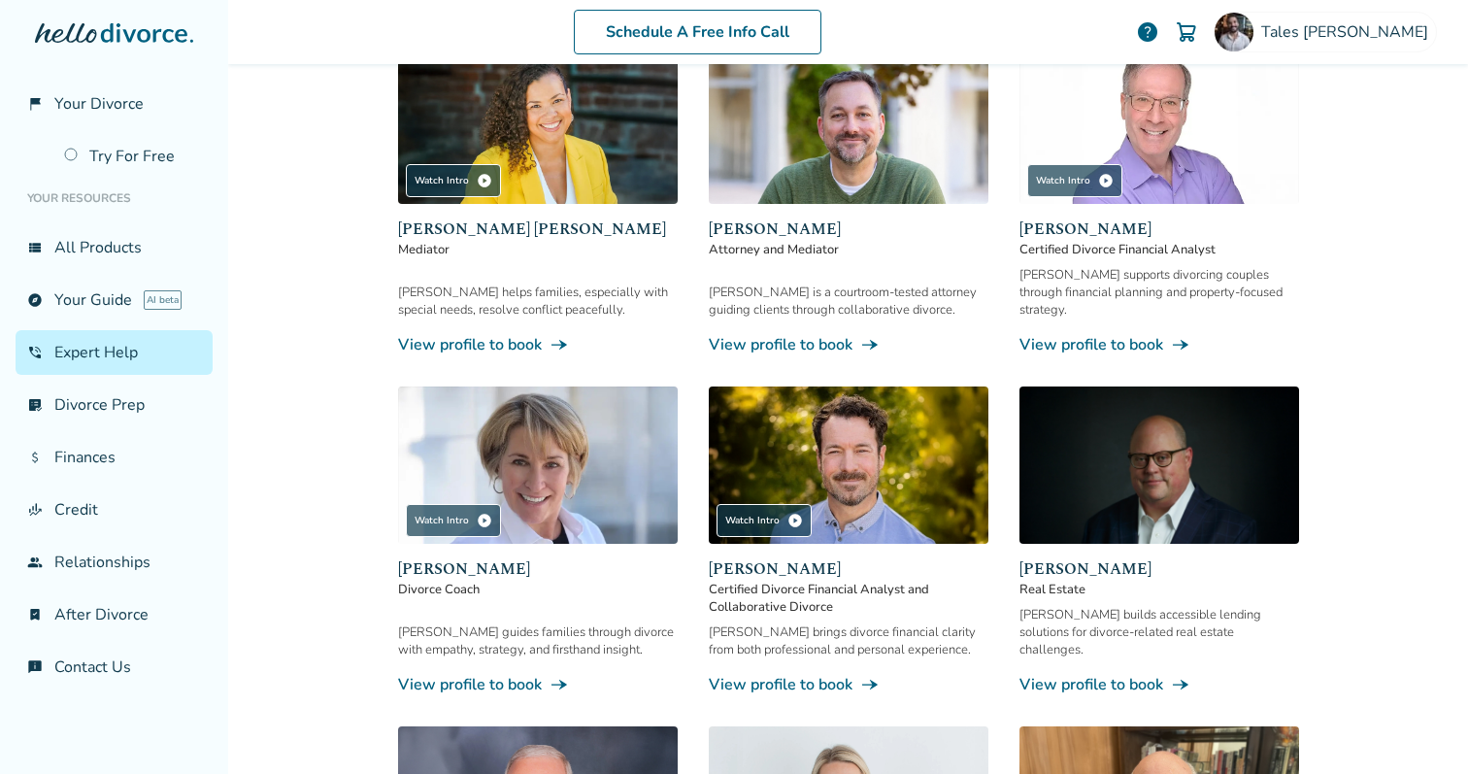
scroll to position [337, 0]
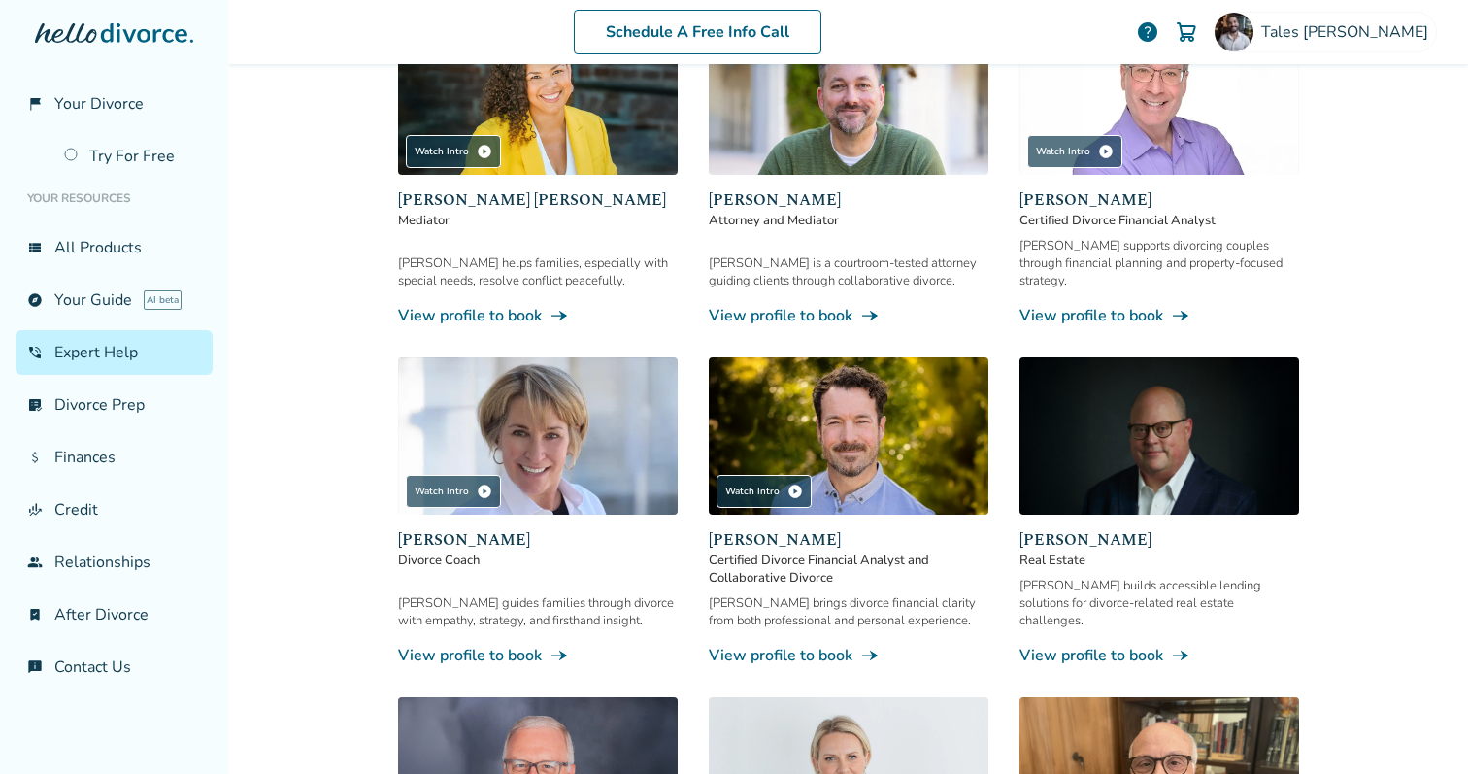
click at [270, 557] on div "Schedule A Free Info Call Tales [PERSON_NAME] help Schedule A Free Call Tales […" at bounding box center [848, 387] width 1240 height 774
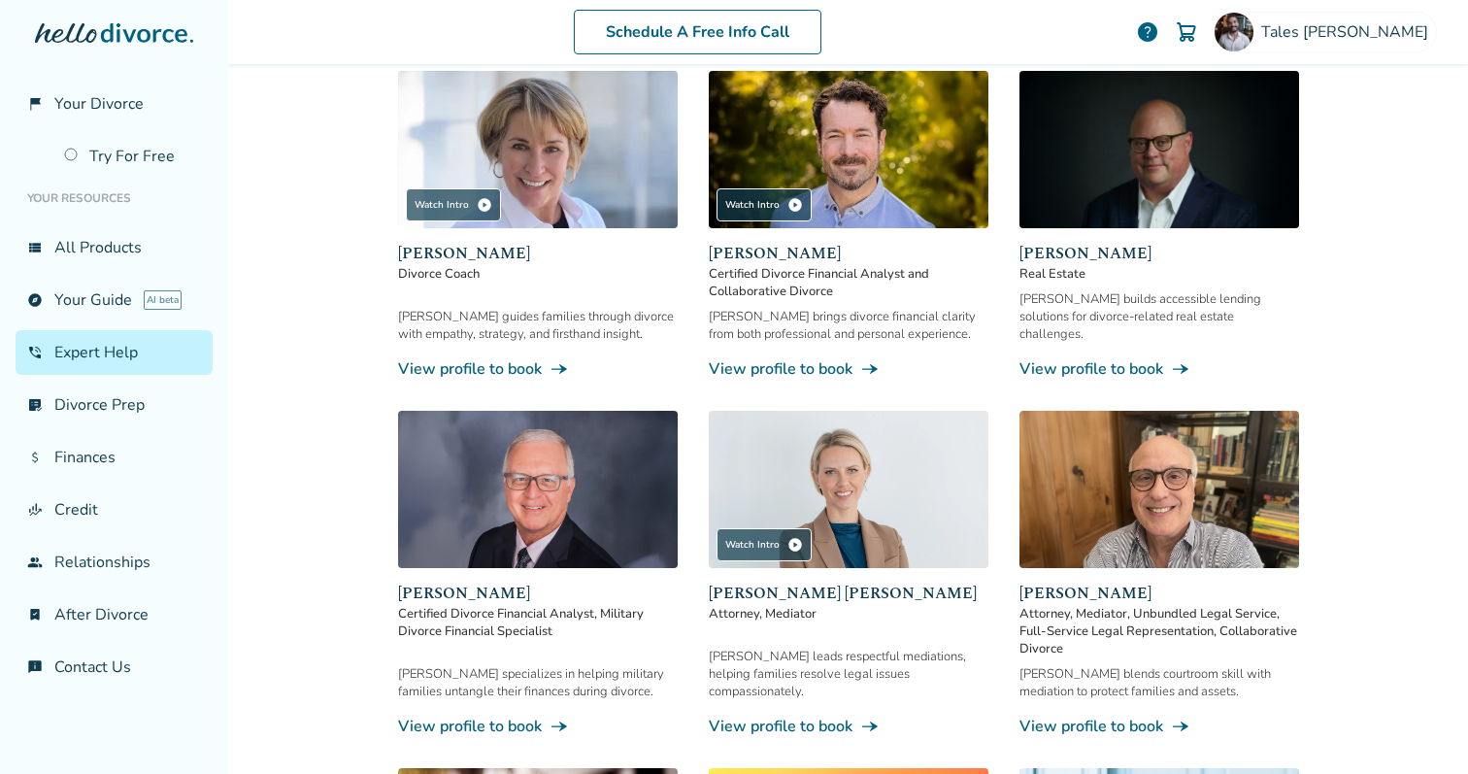
scroll to position [630, 0]
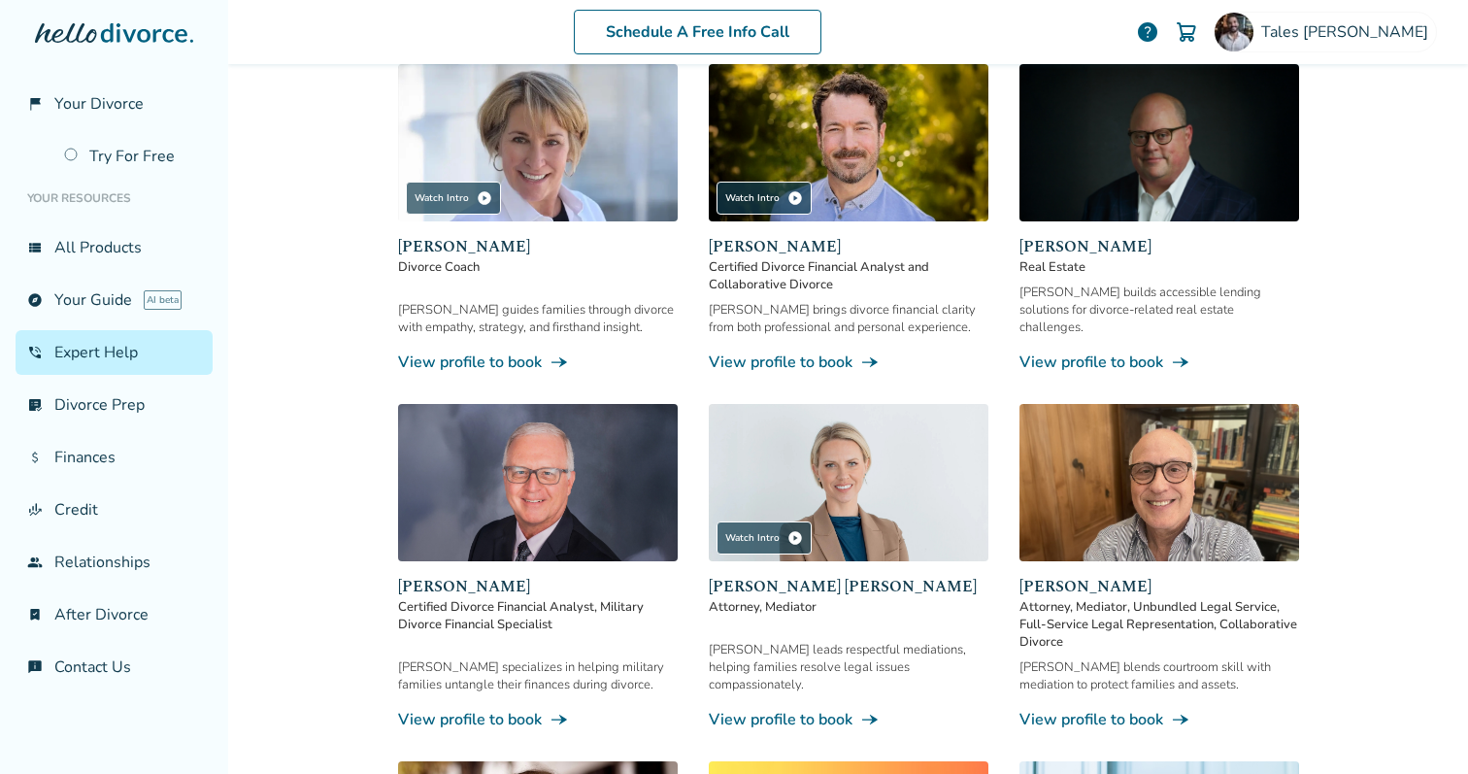
click at [863, 459] on img at bounding box center [849, 482] width 280 height 157
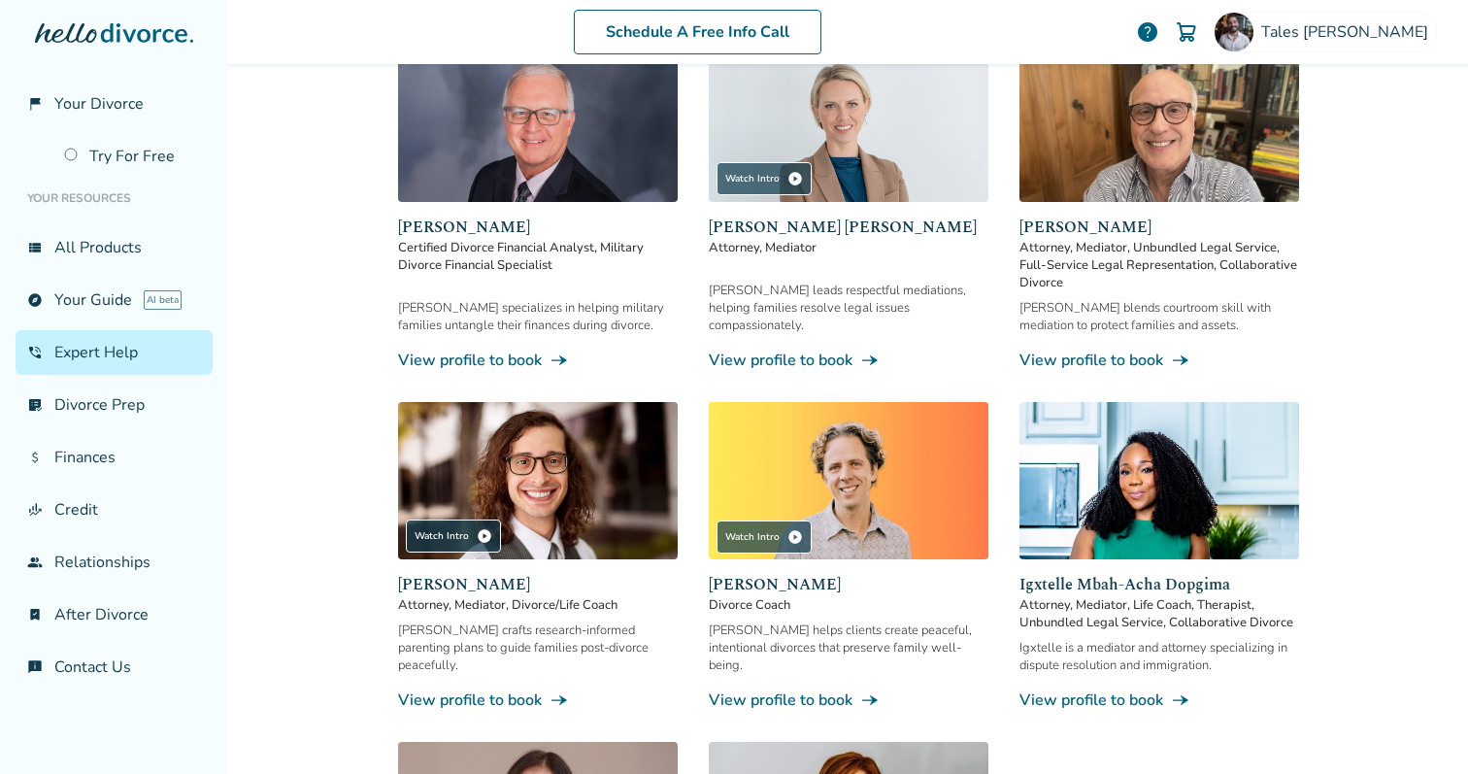
scroll to position [1036, 0]
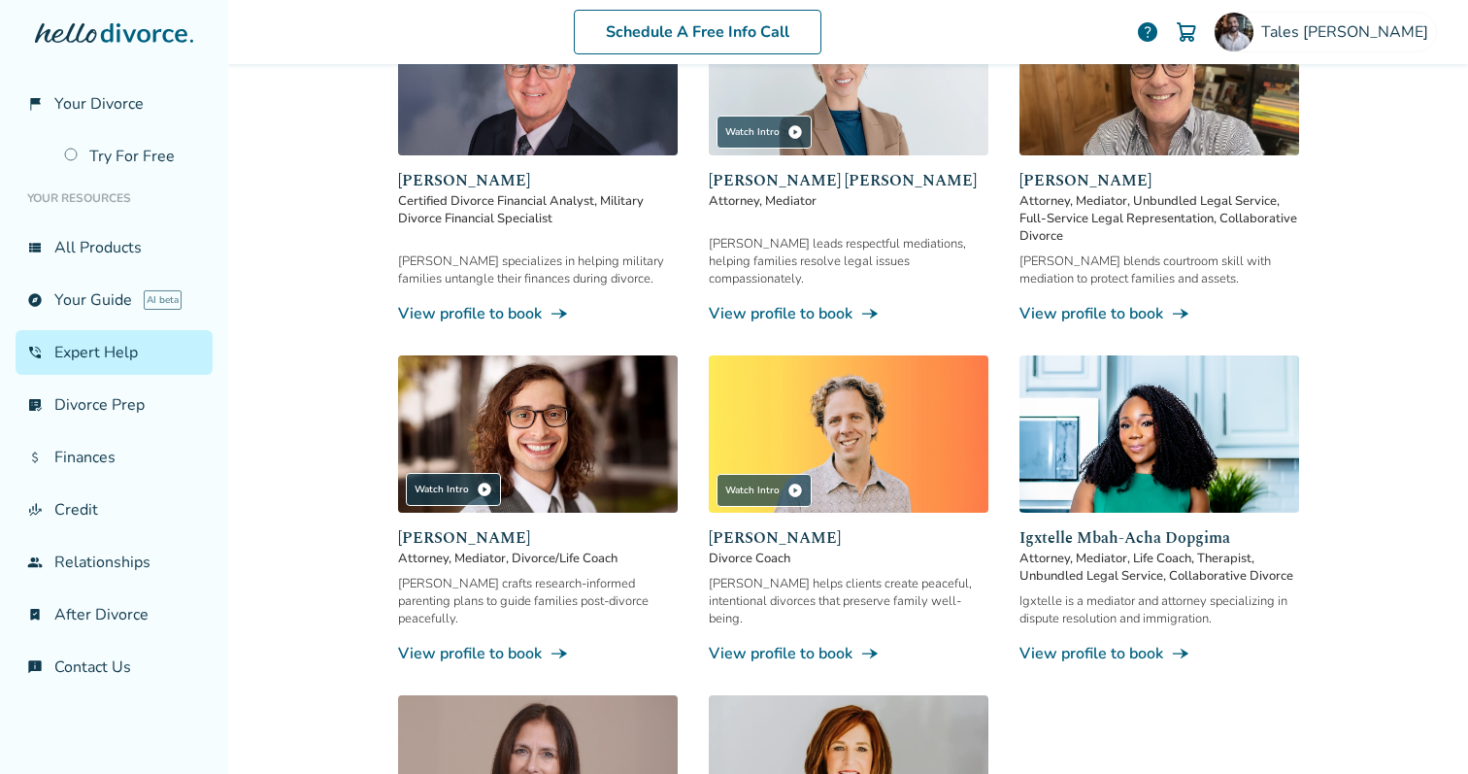
click at [560, 394] on img at bounding box center [538, 433] width 280 height 157
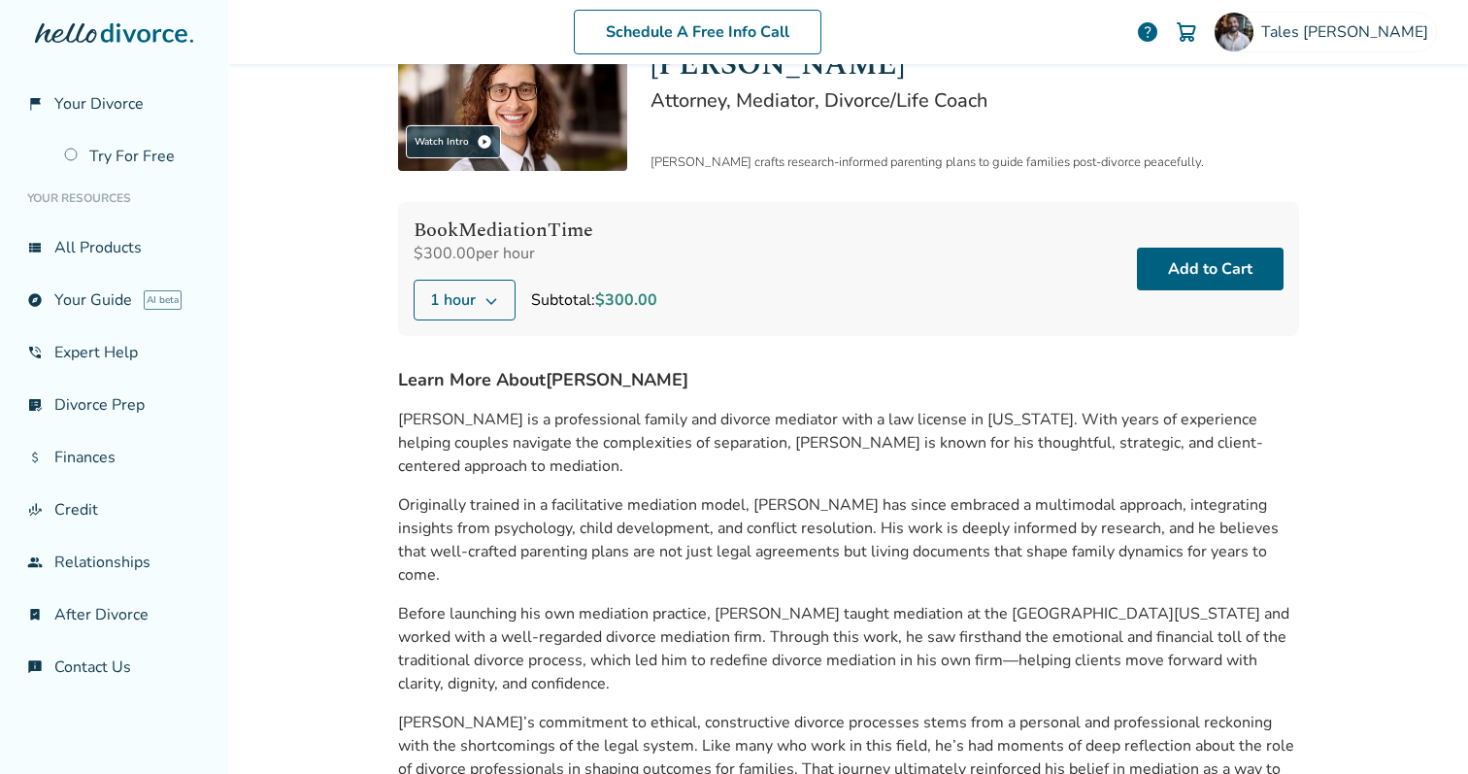
click at [464, 302] on span "1 hour" at bounding box center [453, 299] width 46 height 23
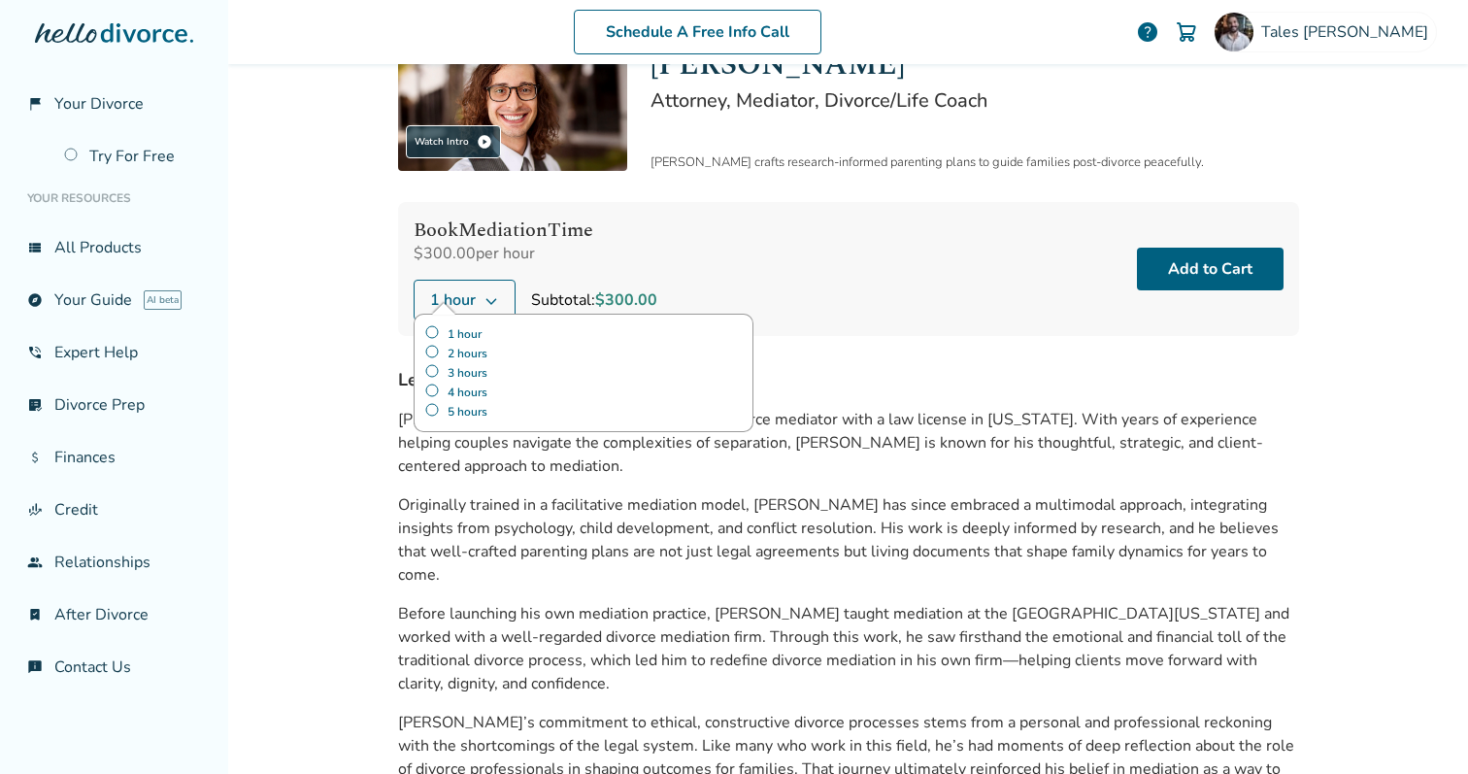
click at [372, 289] on div "Schedule A Free Info Call Tales [PERSON_NAME] help Schedule A Free Call Tales […" at bounding box center [848, 387] width 1240 height 774
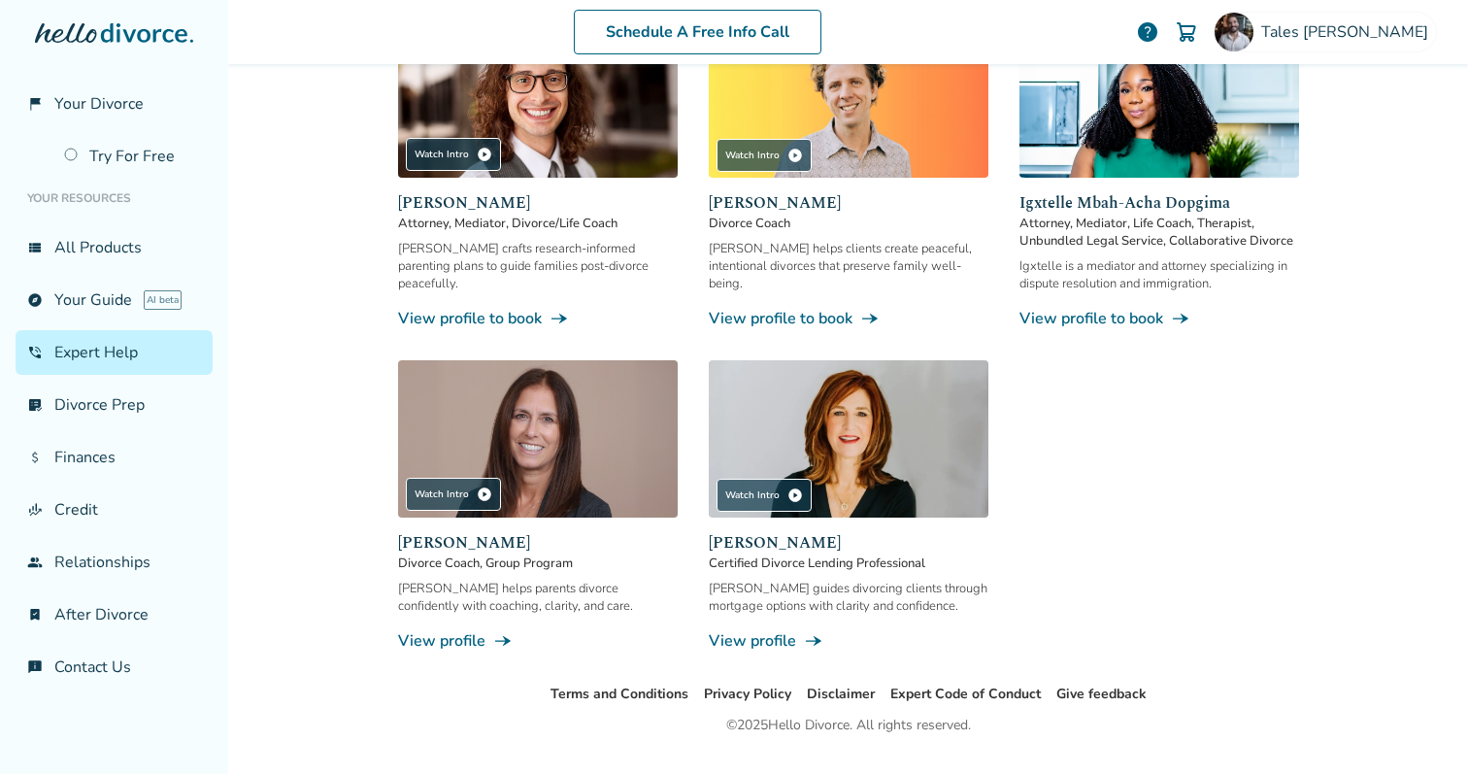
scroll to position [1384, 0]
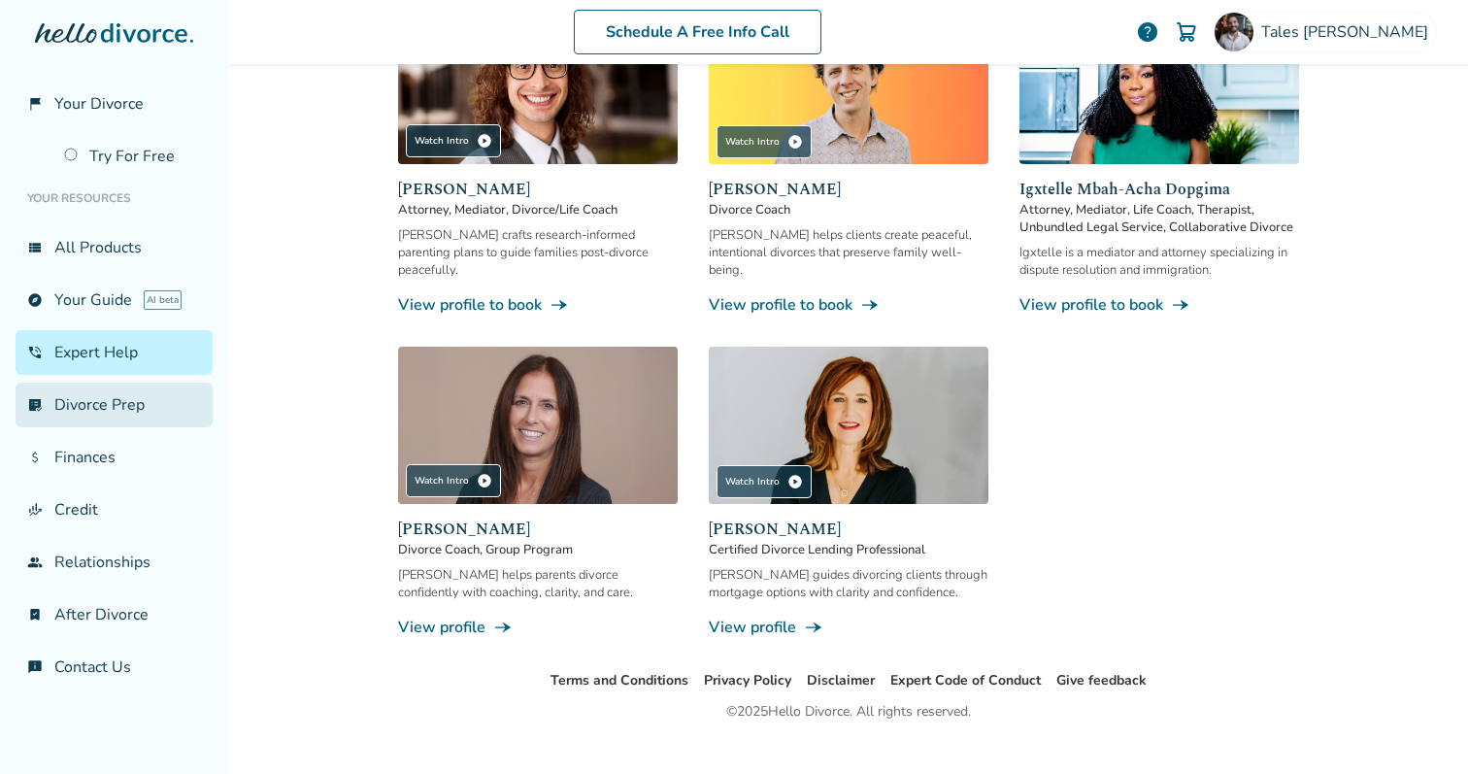
click at [67, 398] on link "list_alt_check Divorce Prep" at bounding box center [114, 405] width 197 height 45
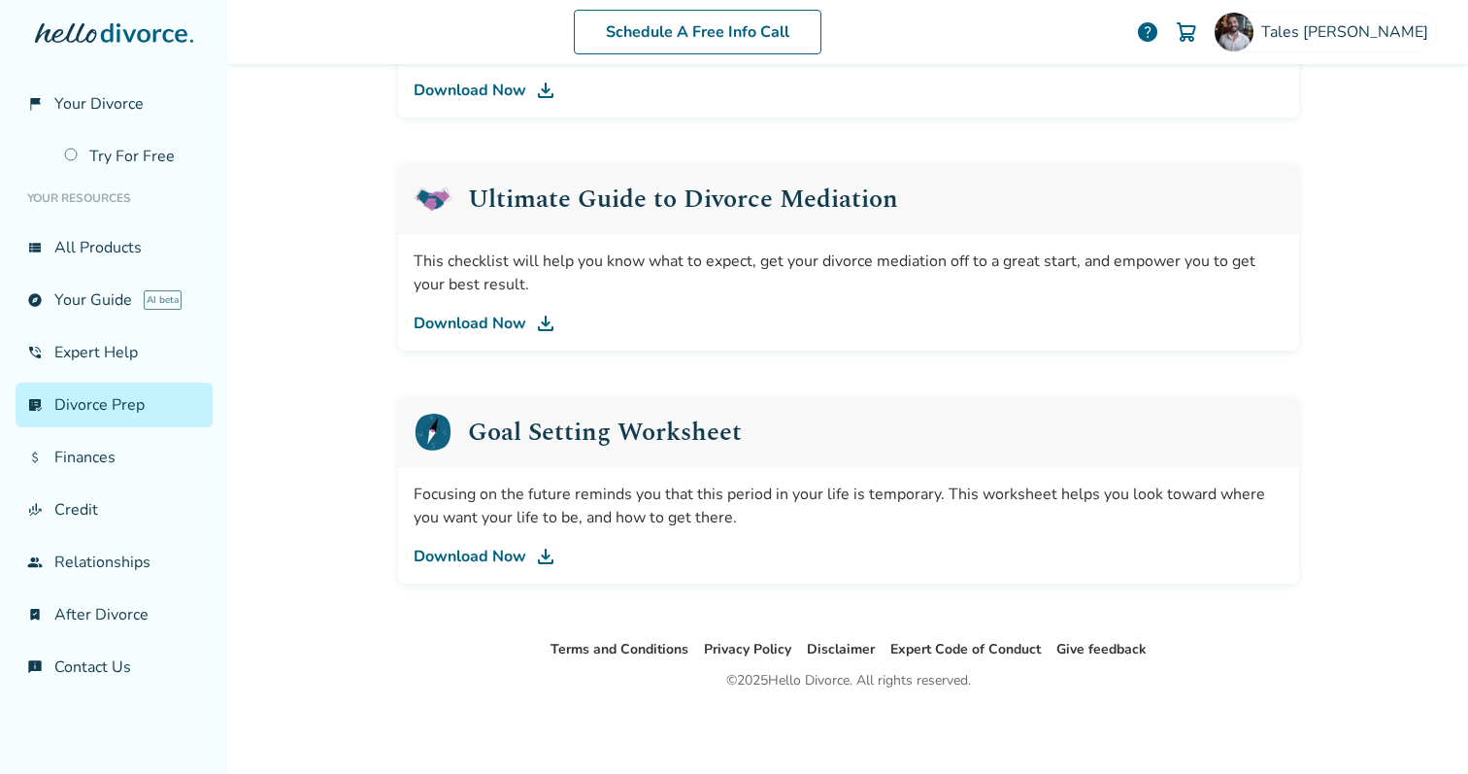
scroll to position [95, 0]
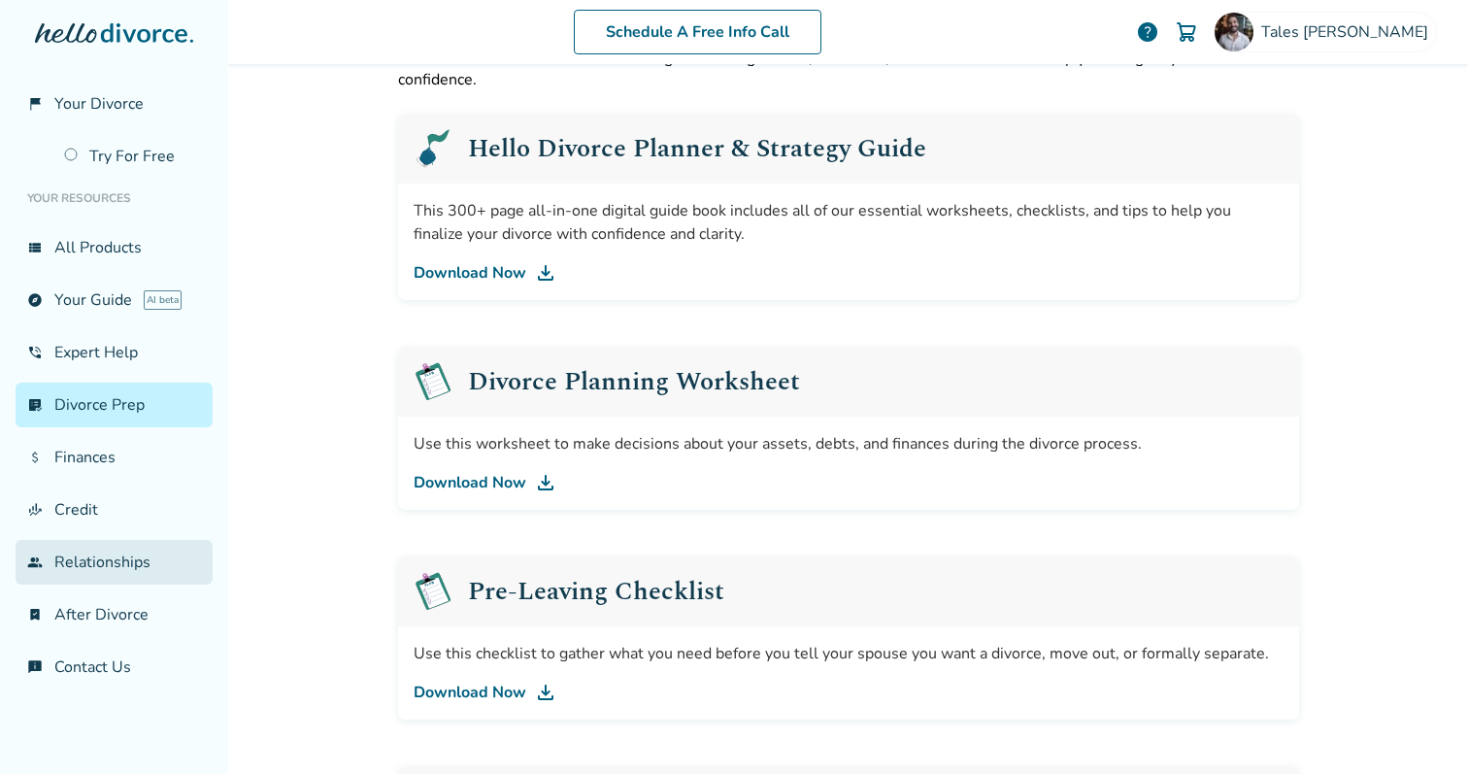
click at [94, 565] on link "group Relationships" at bounding box center [114, 562] width 197 height 45
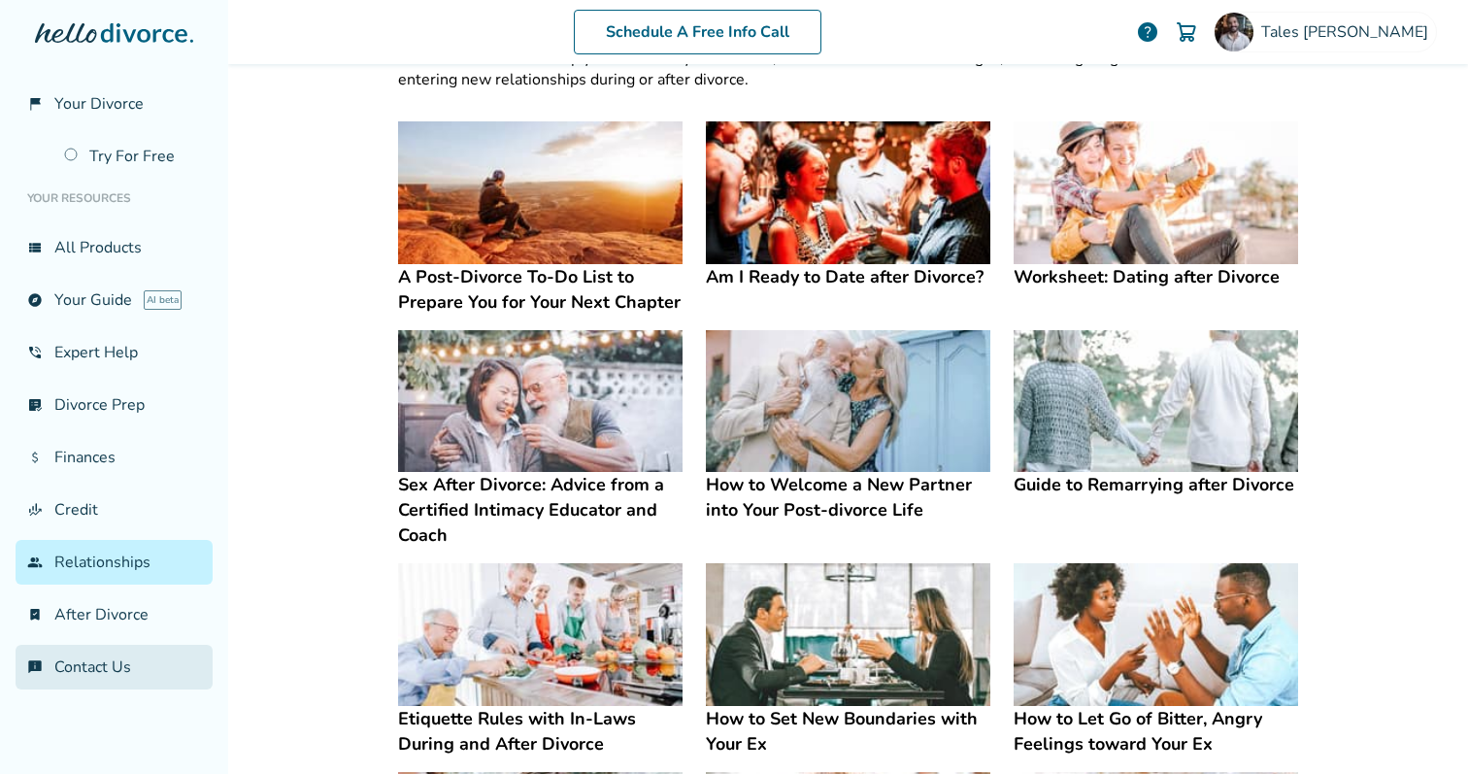
click at [129, 656] on link "chat_info Contact Us" at bounding box center [114, 667] width 197 height 45
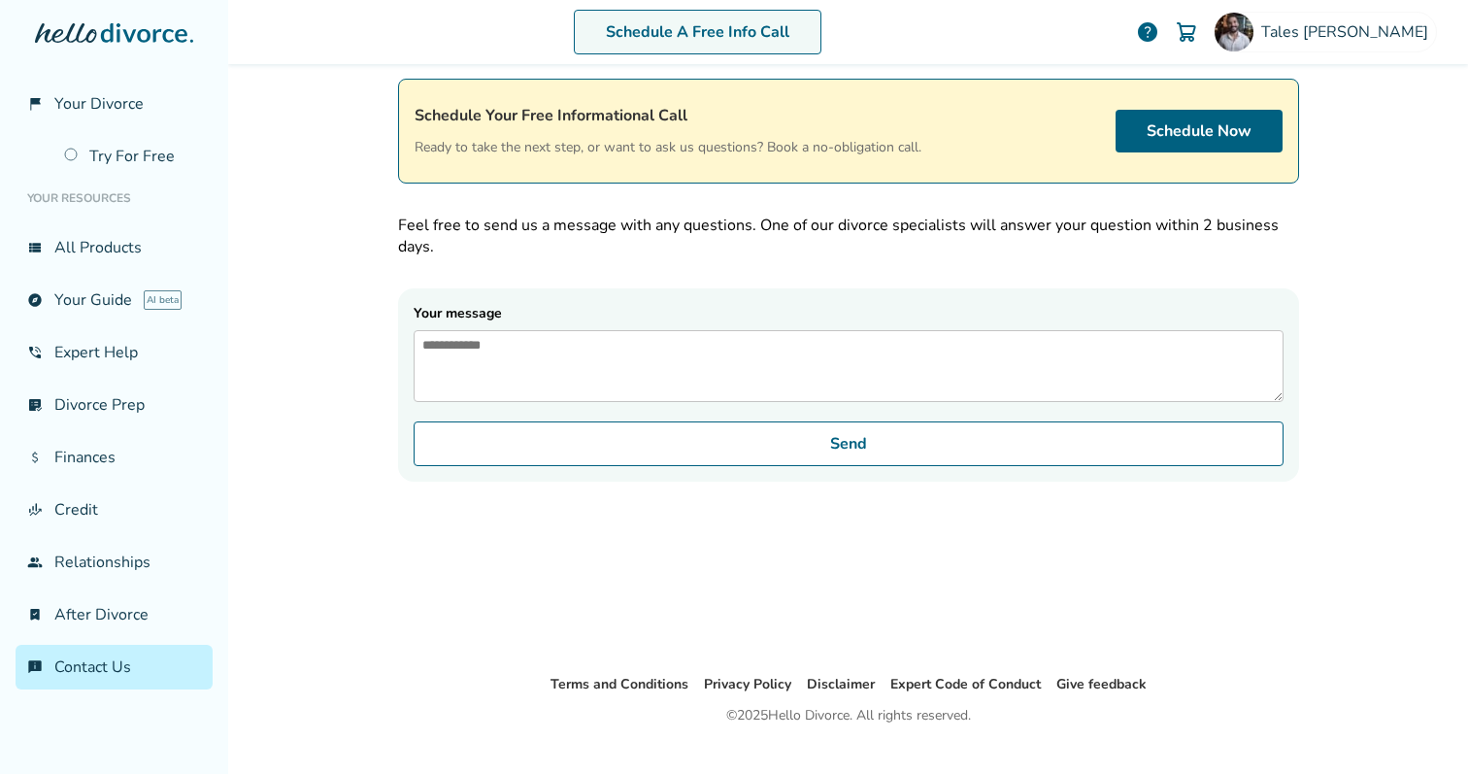
click at [730, 37] on link "Schedule A Free Info Call" at bounding box center [698, 32] width 248 height 45
